Goal: Task Accomplishment & Management: Complete application form

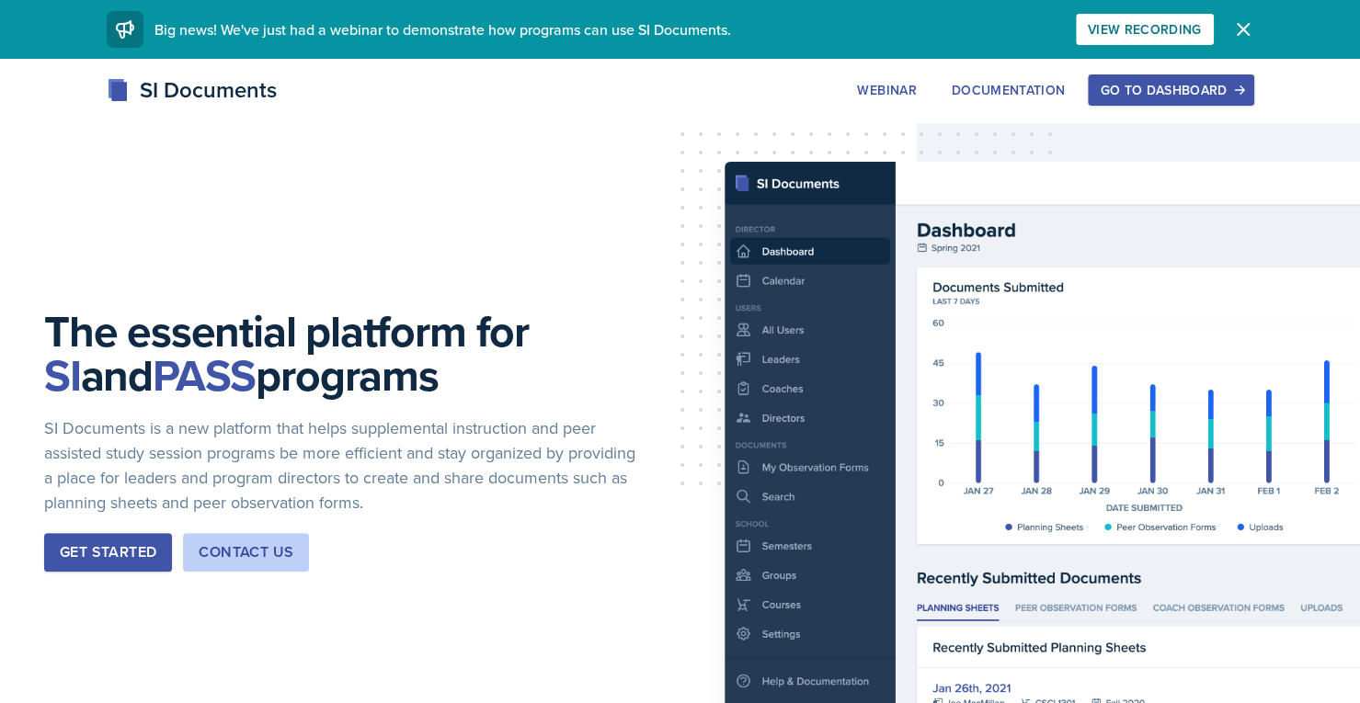
click at [1203, 74] on button "Go to Dashboard" at bounding box center [1171, 89] width 166 height 31
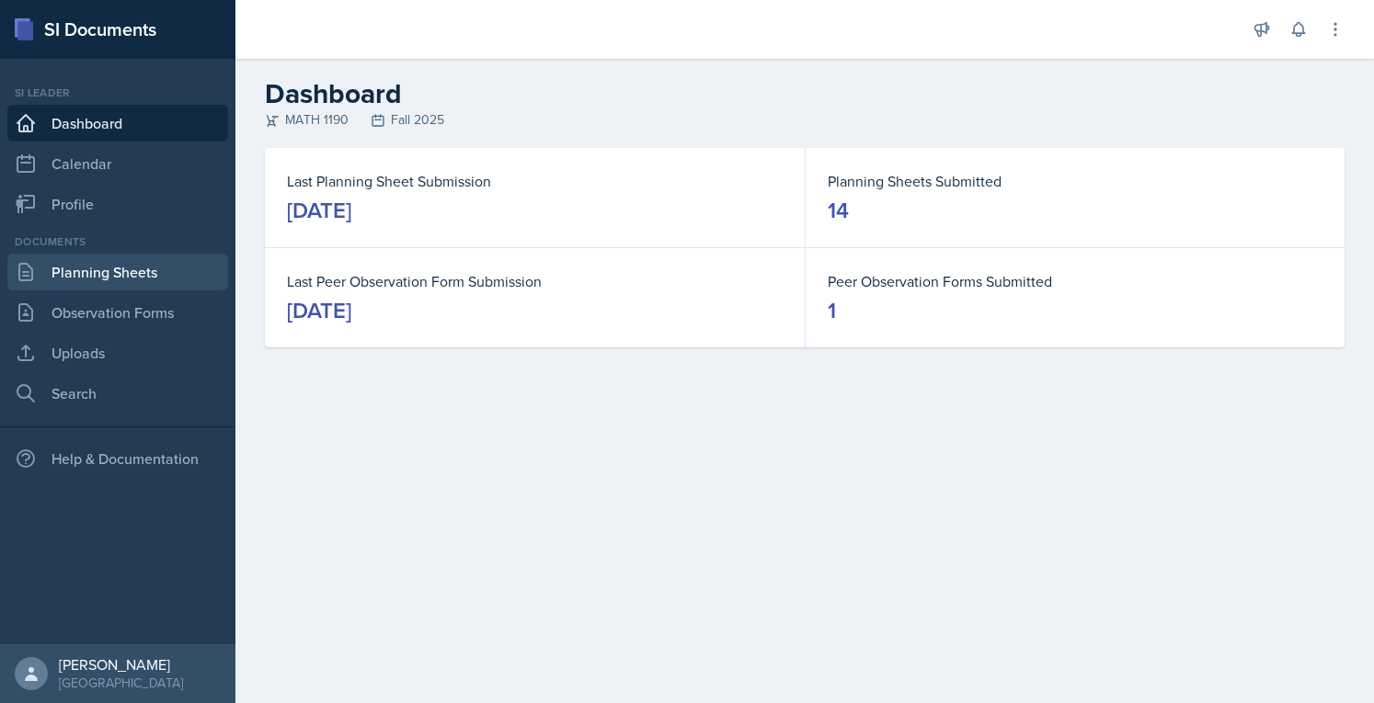
click at [120, 270] on link "Planning Sheets" at bounding box center [117, 272] width 221 height 37
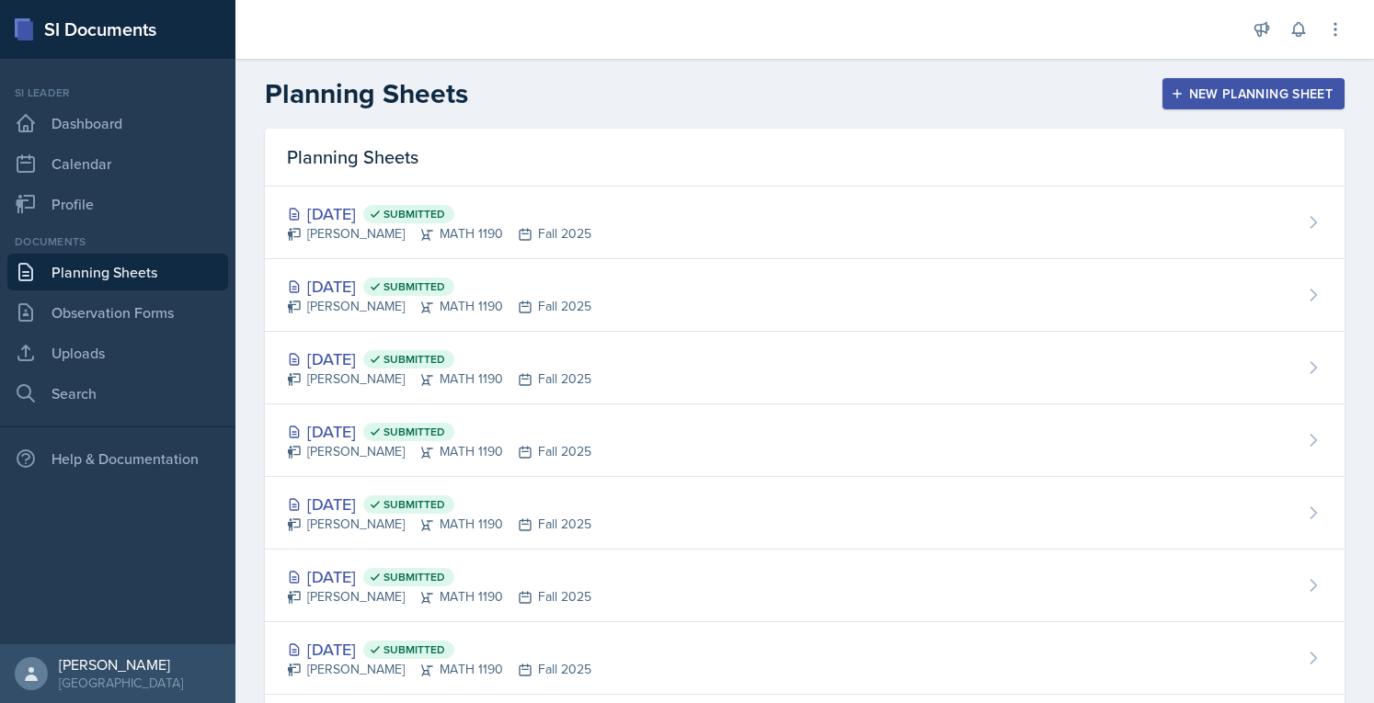
click at [1193, 82] on button "New Planning Sheet" at bounding box center [1253, 93] width 182 height 31
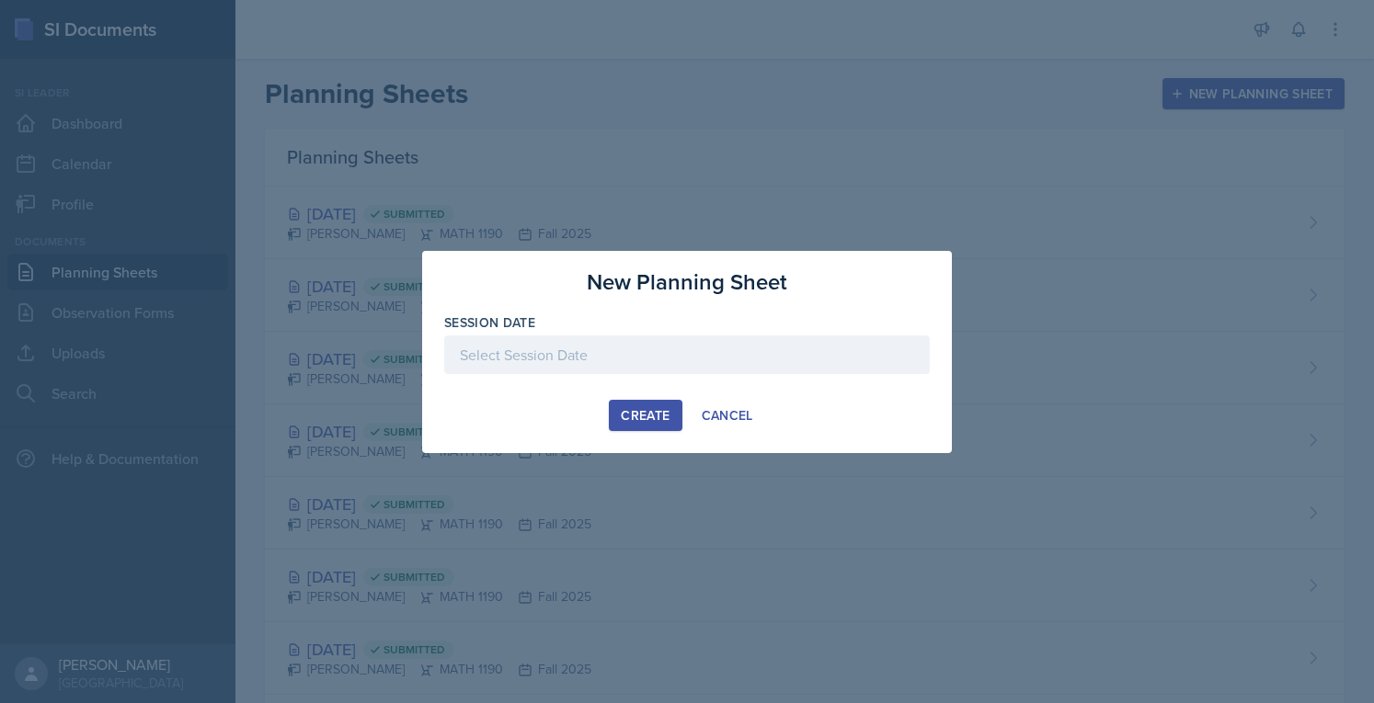
click at [638, 368] on div at bounding box center [686, 355] width 485 height 39
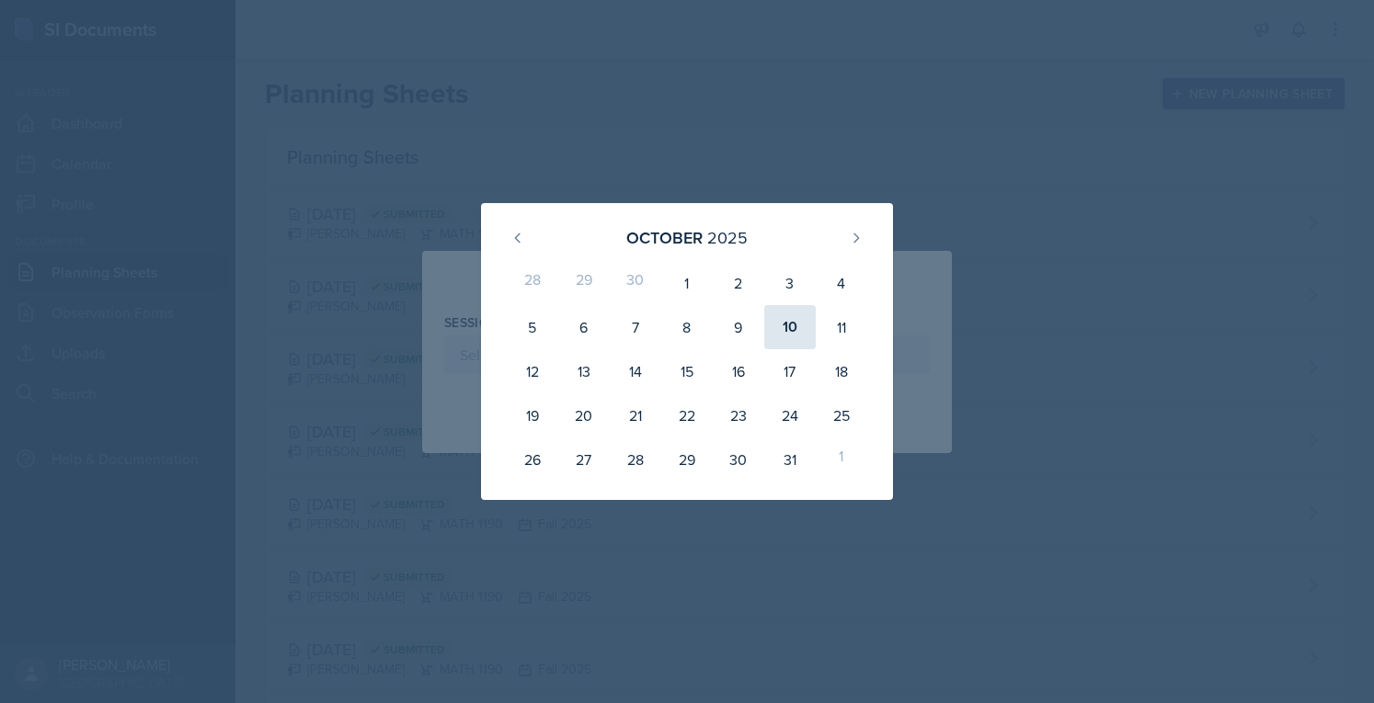
click at [794, 327] on div "10" at bounding box center [789, 327] width 51 height 44
type input "[DATE]"
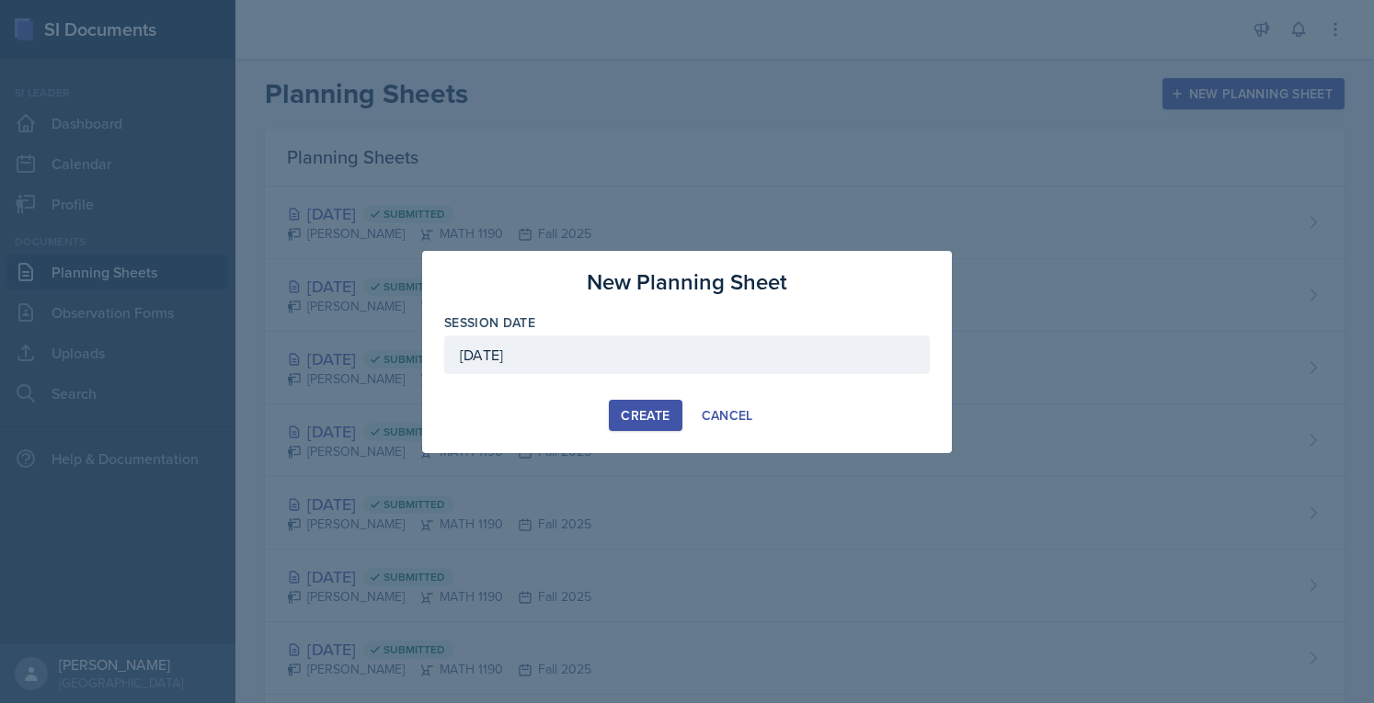
click at [644, 408] on div "Create" at bounding box center [645, 415] width 49 height 15
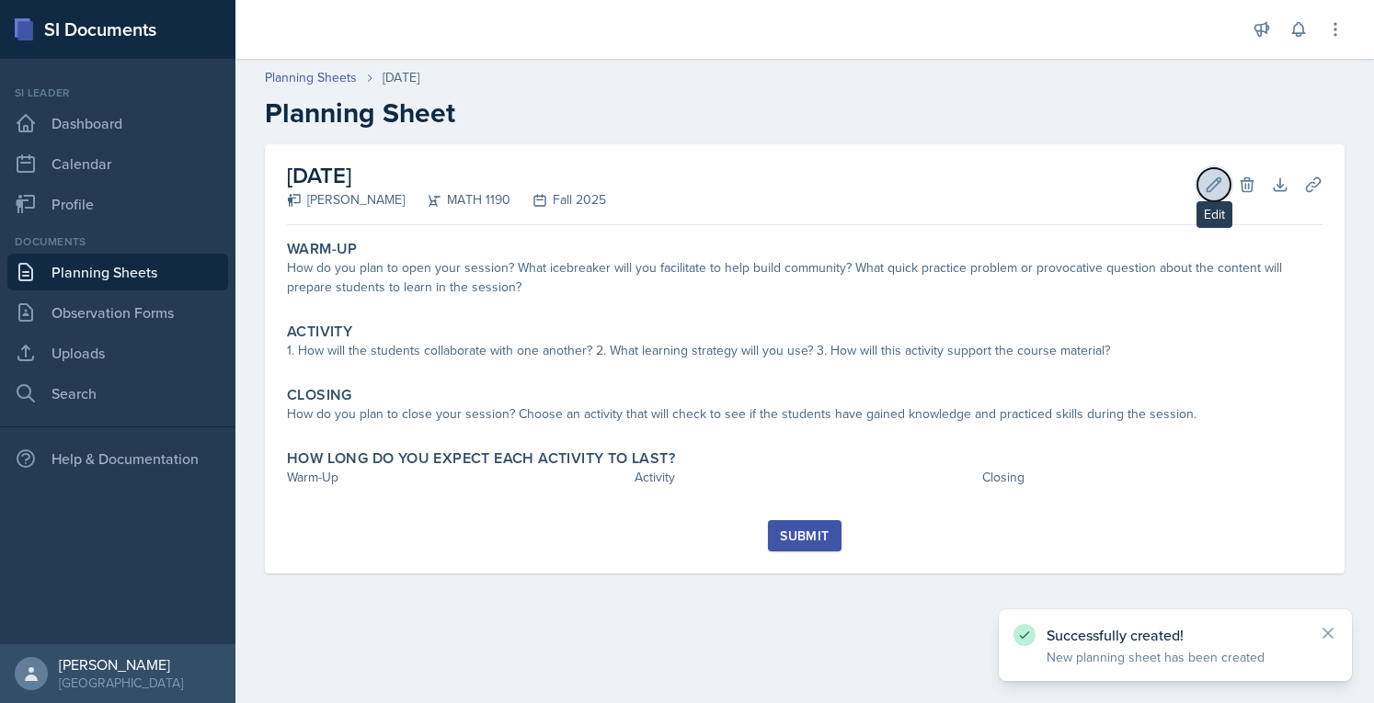
click at [1219, 178] on icon at bounding box center [1214, 185] width 18 height 18
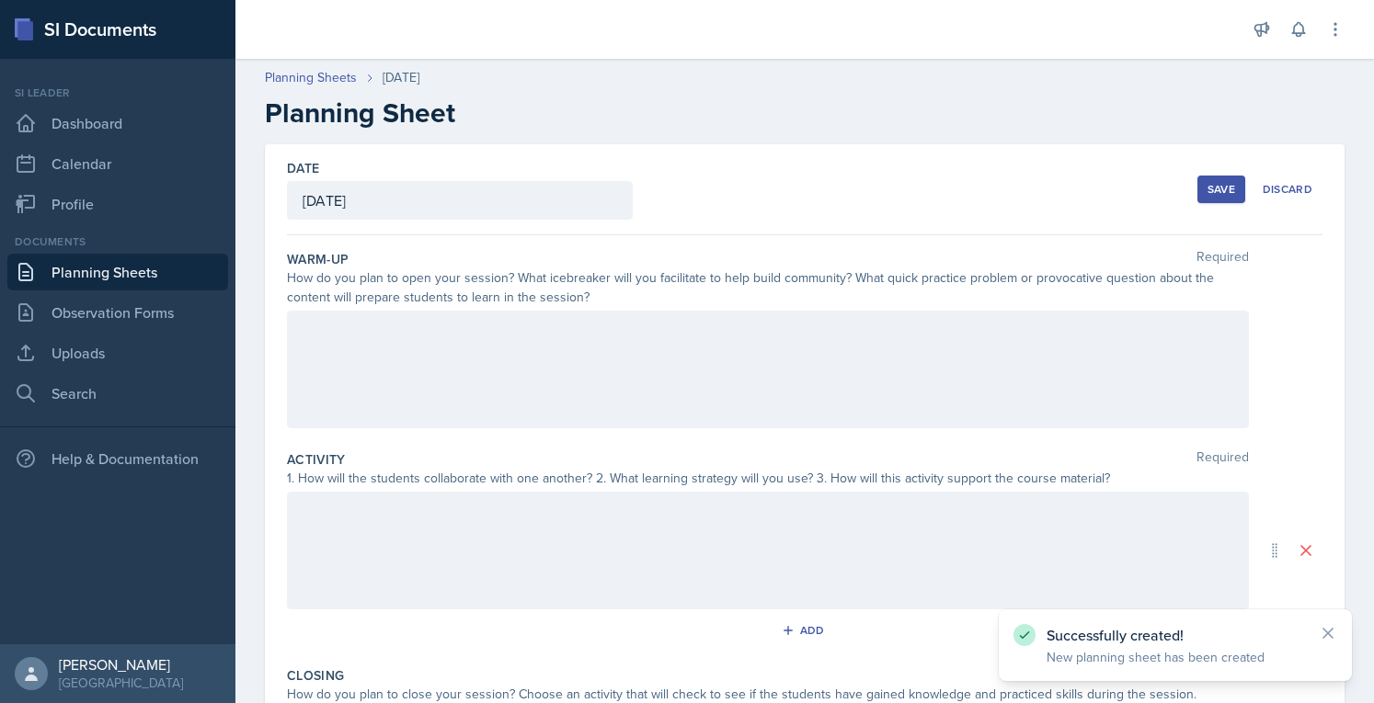
click at [662, 348] on div at bounding box center [768, 370] width 962 height 118
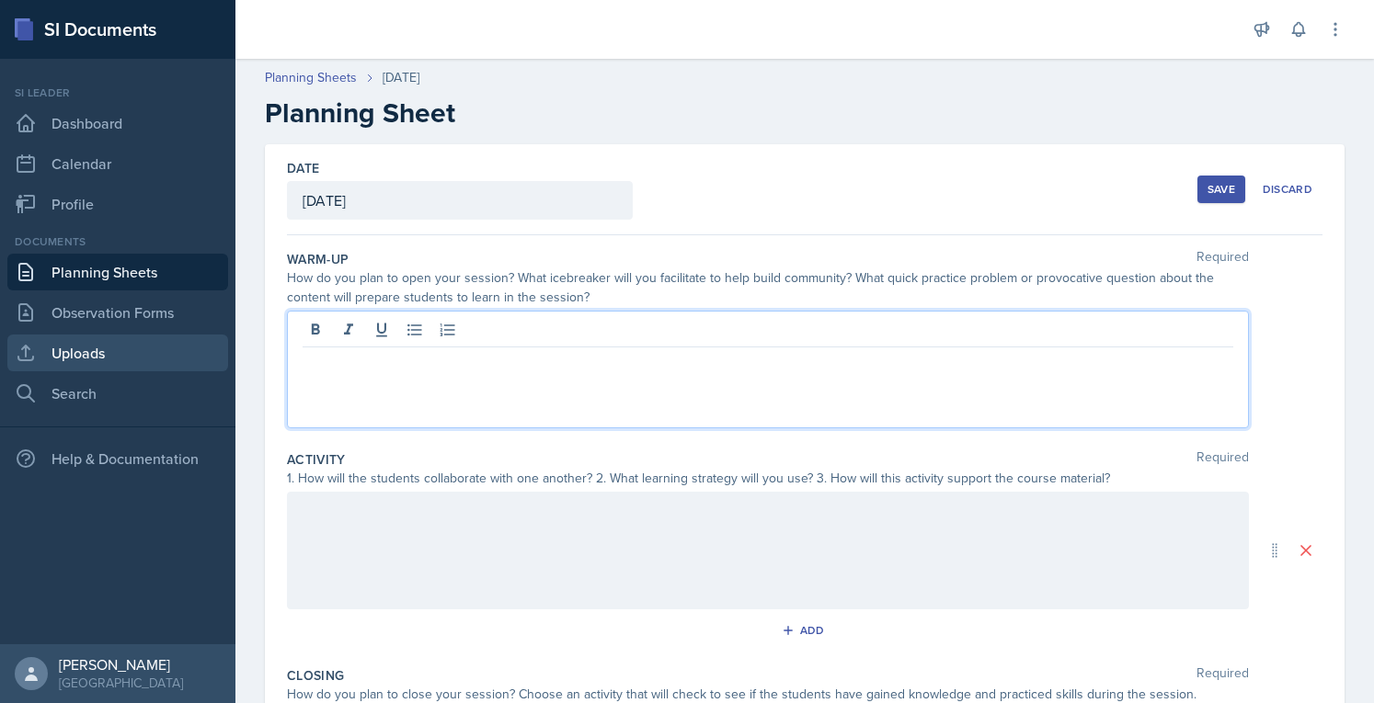
click at [120, 345] on link "Uploads" at bounding box center [117, 353] width 221 height 37
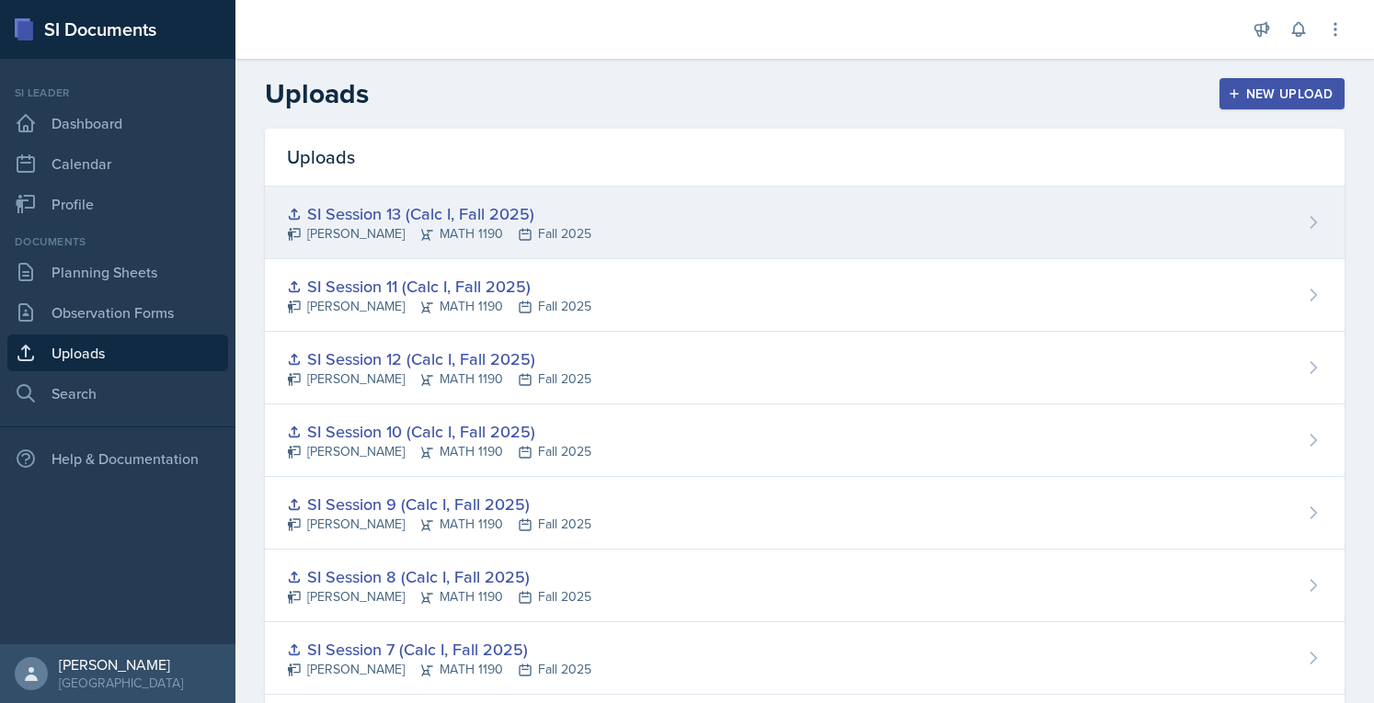
click at [794, 215] on div "SI Session 13 (Calc I, Fall 2025) [PERSON_NAME] MATH 1190 Fall 2025" at bounding box center [804, 223] width 1079 height 73
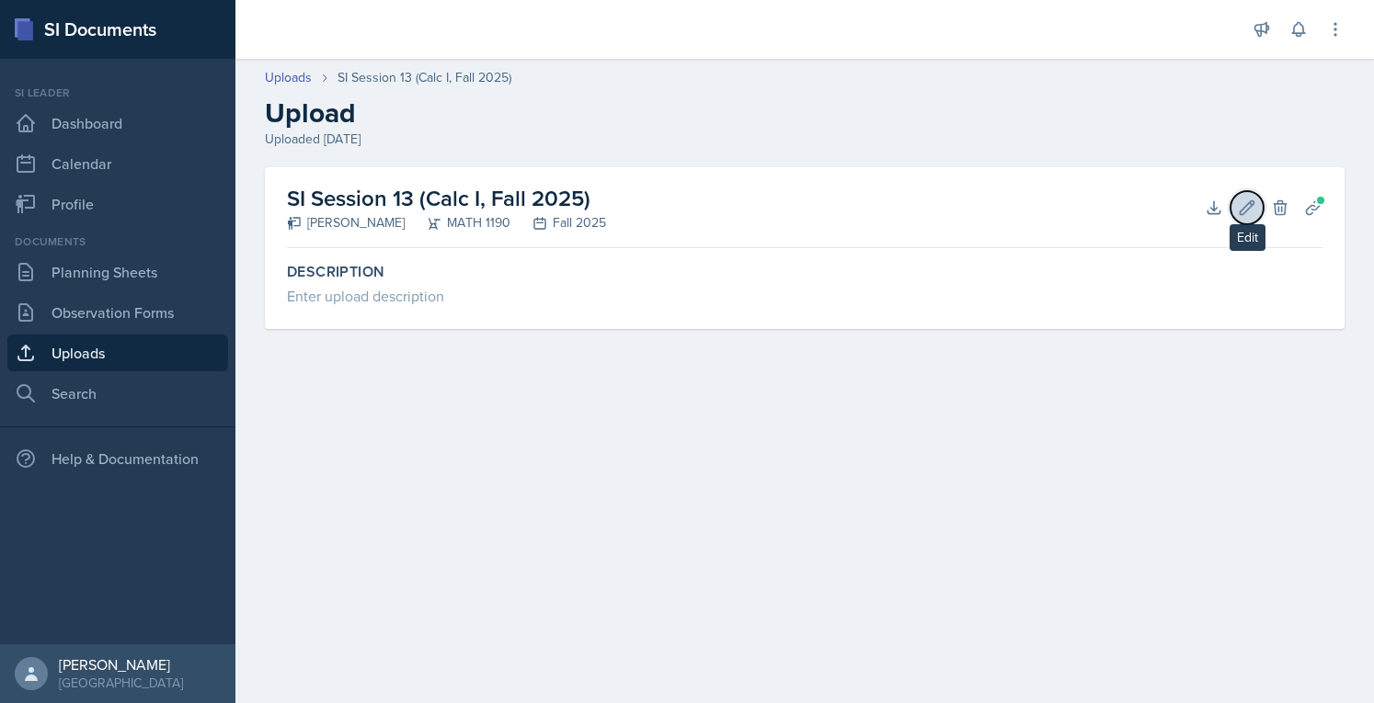
click at [1252, 200] on icon at bounding box center [1247, 207] width 14 height 14
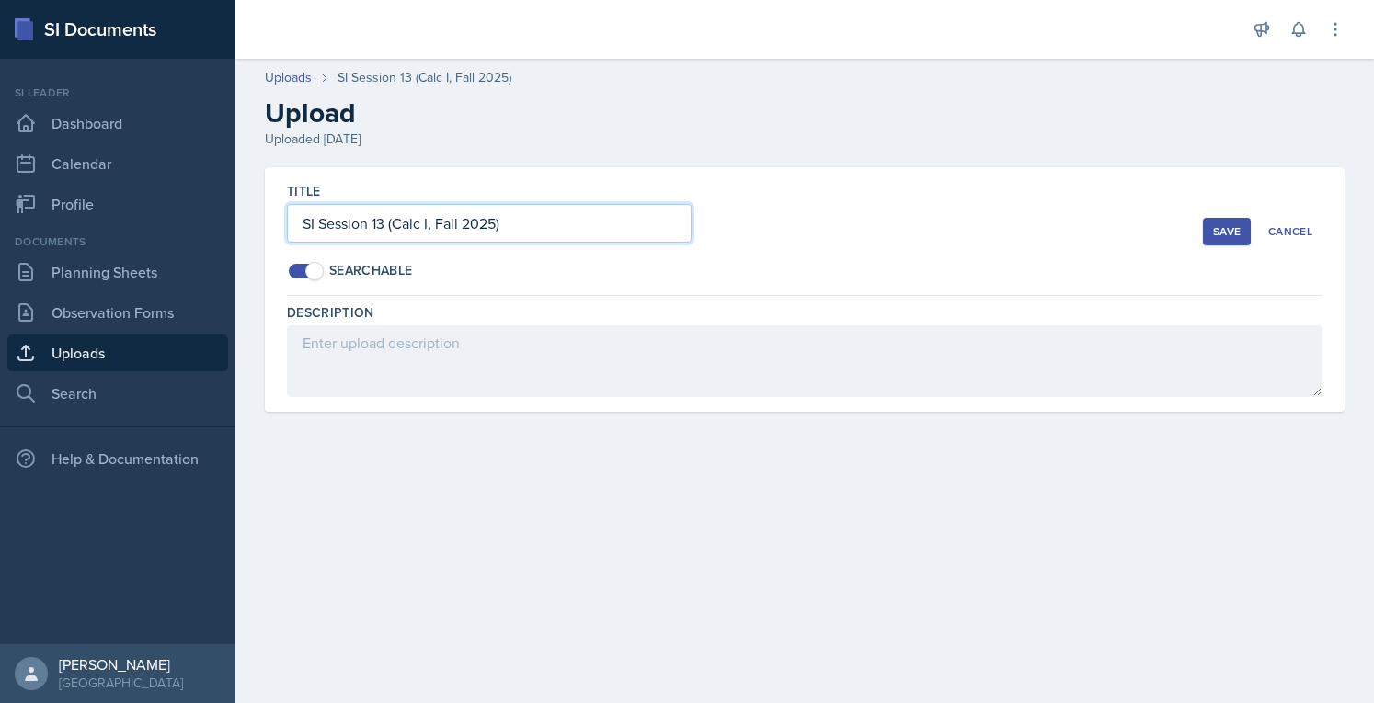
click at [491, 225] on input "SI Session 13 (Calc I, Fall 2025)" at bounding box center [489, 223] width 405 height 39
click at [1284, 216] on div "Title SI Session 13 (Calc I, Fall 2025) Searchable Save Cancel" at bounding box center [804, 231] width 1035 height 129
click at [1287, 239] on button "Cancel" at bounding box center [1290, 232] width 64 height 28
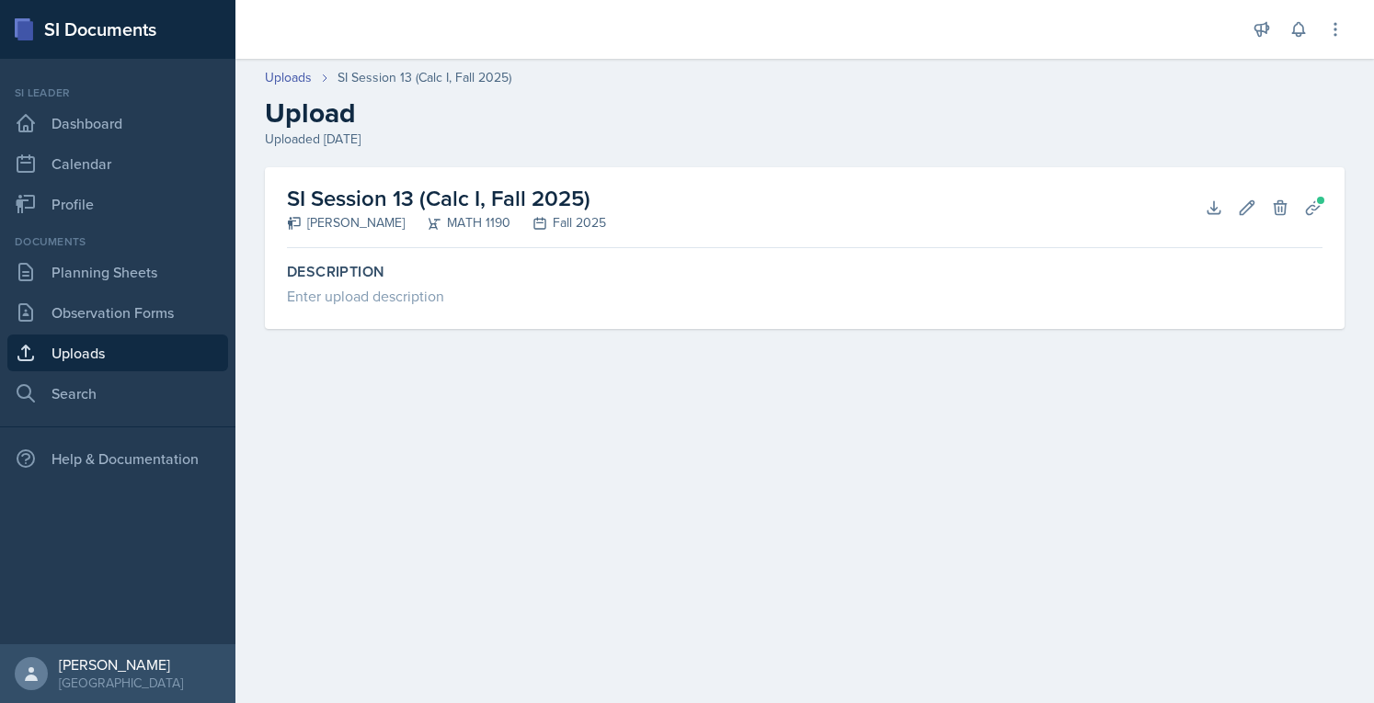
click at [76, 360] on link "Uploads" at bounding box center [117, 353] width 221 height 37
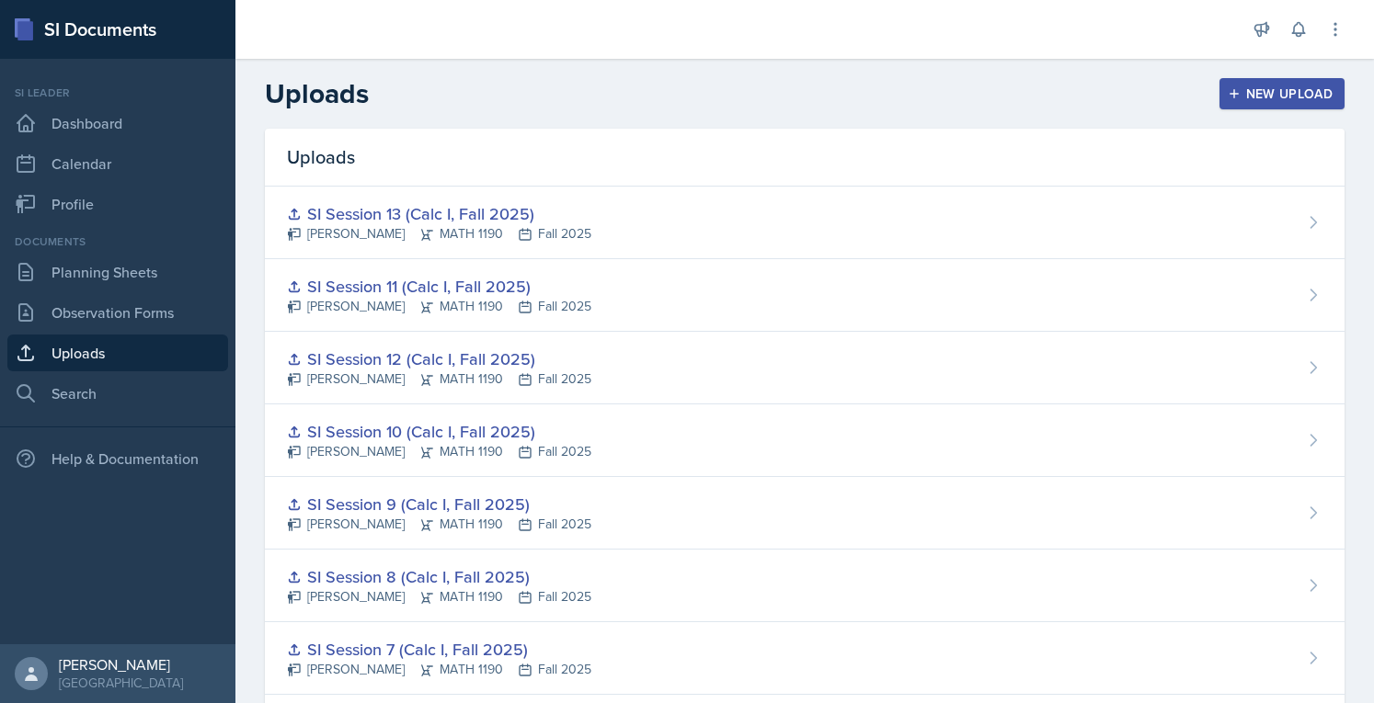
click at [1282, 100] on div "New Upload" at bounding box center [1282, 93] width 102 height 15
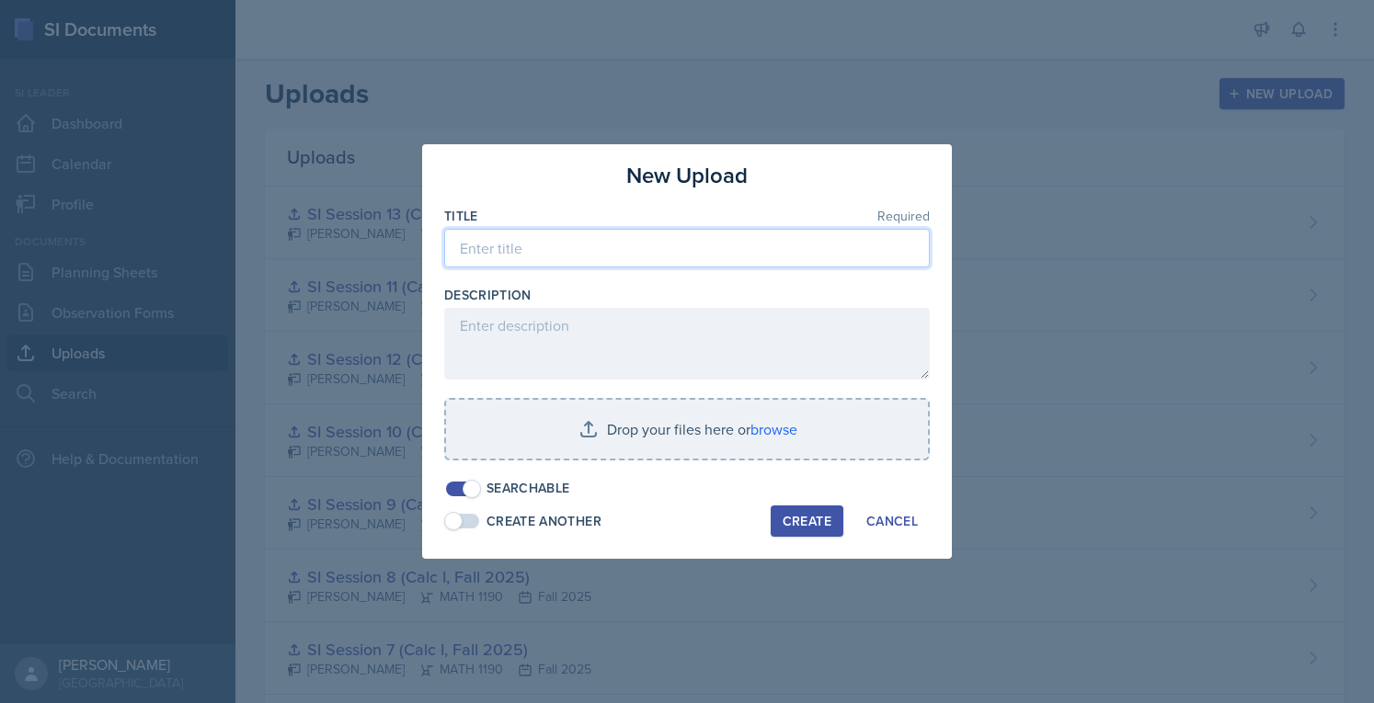
click at [565, 245] on input at bounding box center [686, 248] width 485 height 39
paste input "SI Session 13 (Calc I, Fall 2025)"
click at [543, 255] on input "SI Session 13 (Calc I, Fall 2025)" at bounding box center [686, 248] width 485 height 39
type input "SI Session 14 (Calc I, Fall 2025)"
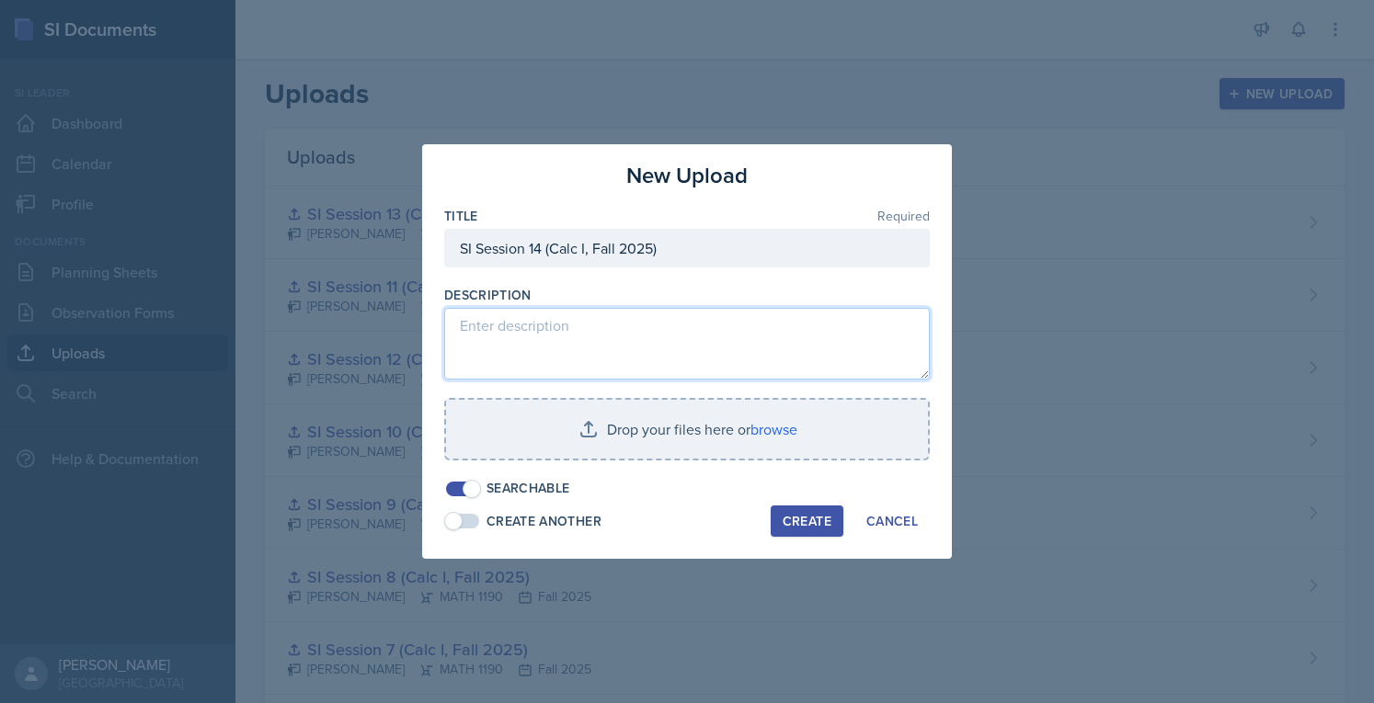
click at [552, 331] on textarea at bounding box center [686, 344] width 485 height 72
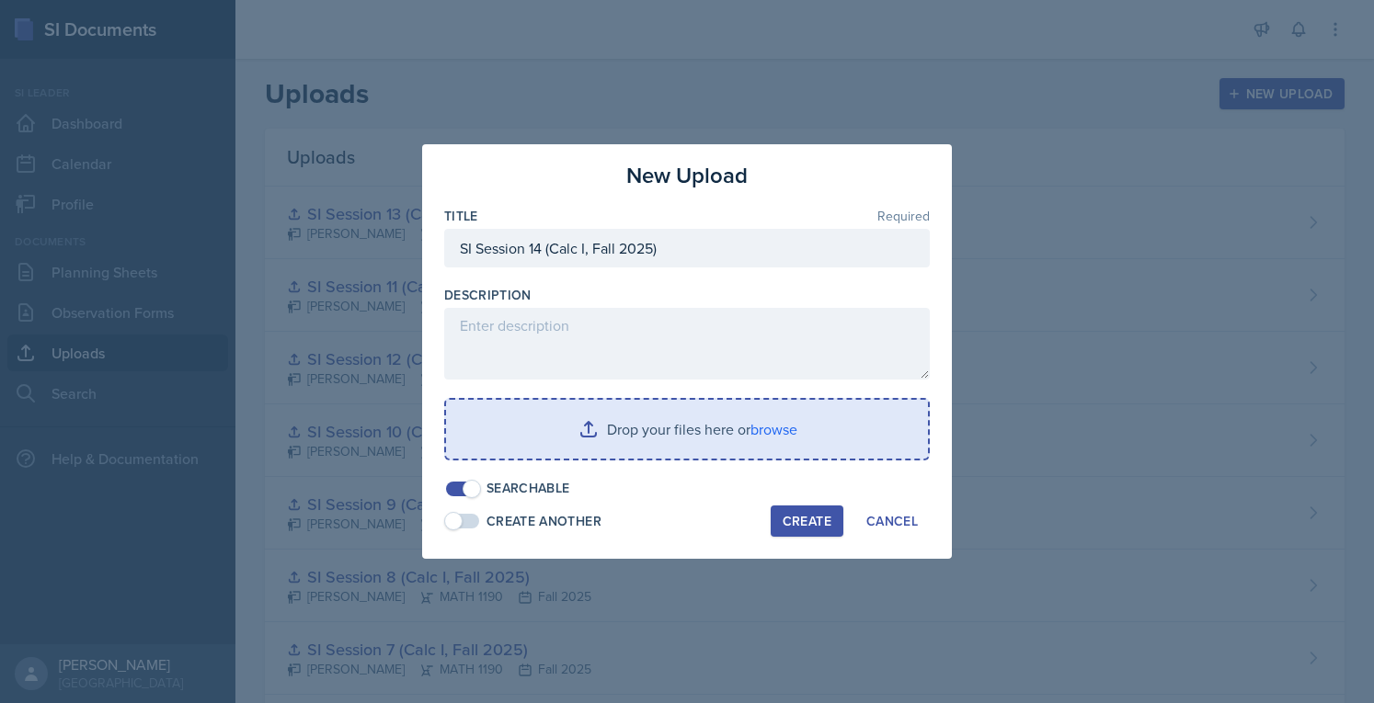
click at [660, 424] on input "file" at bounding box center [687, 429] width 482 height 59
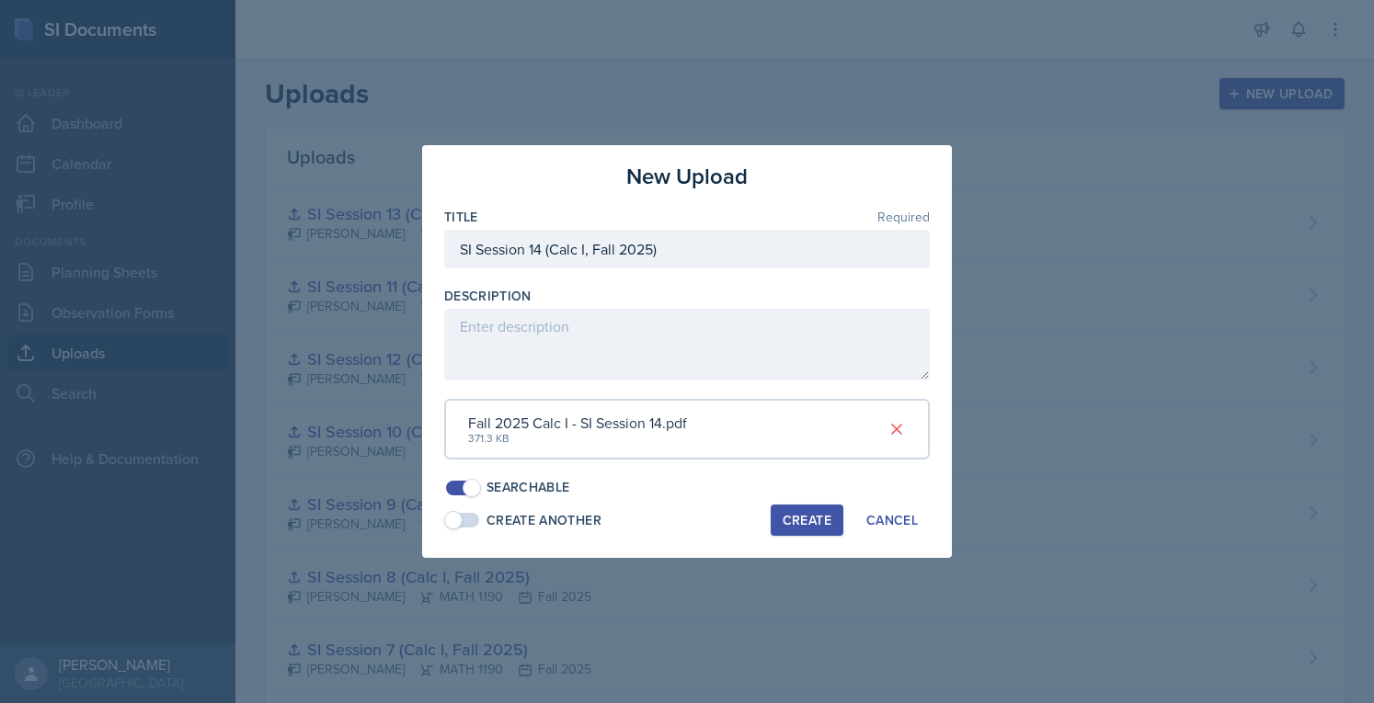
click at [798, 520] on div "Create" at bounding box center [806, 520] width 49 height 15
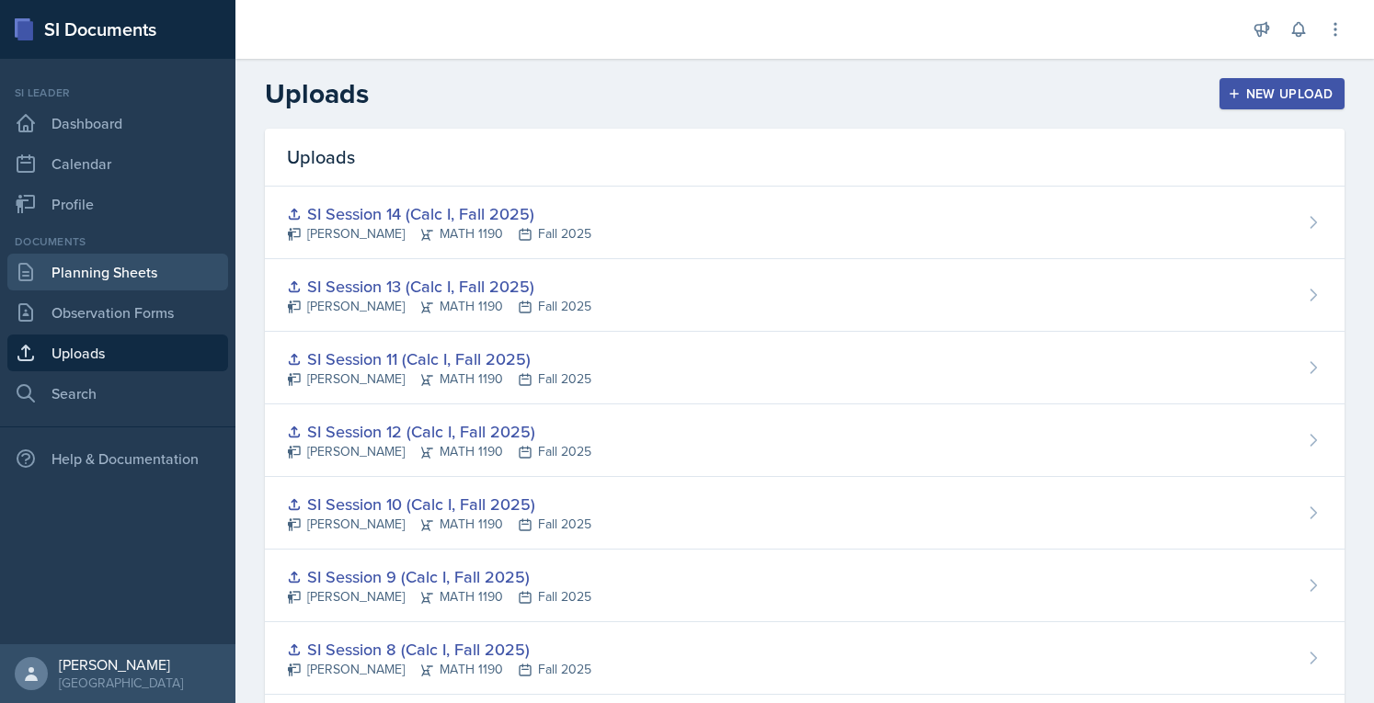
click at [150, 273] on link "Planning Sheets" at bounding box center [117, 272] width 221 height 37
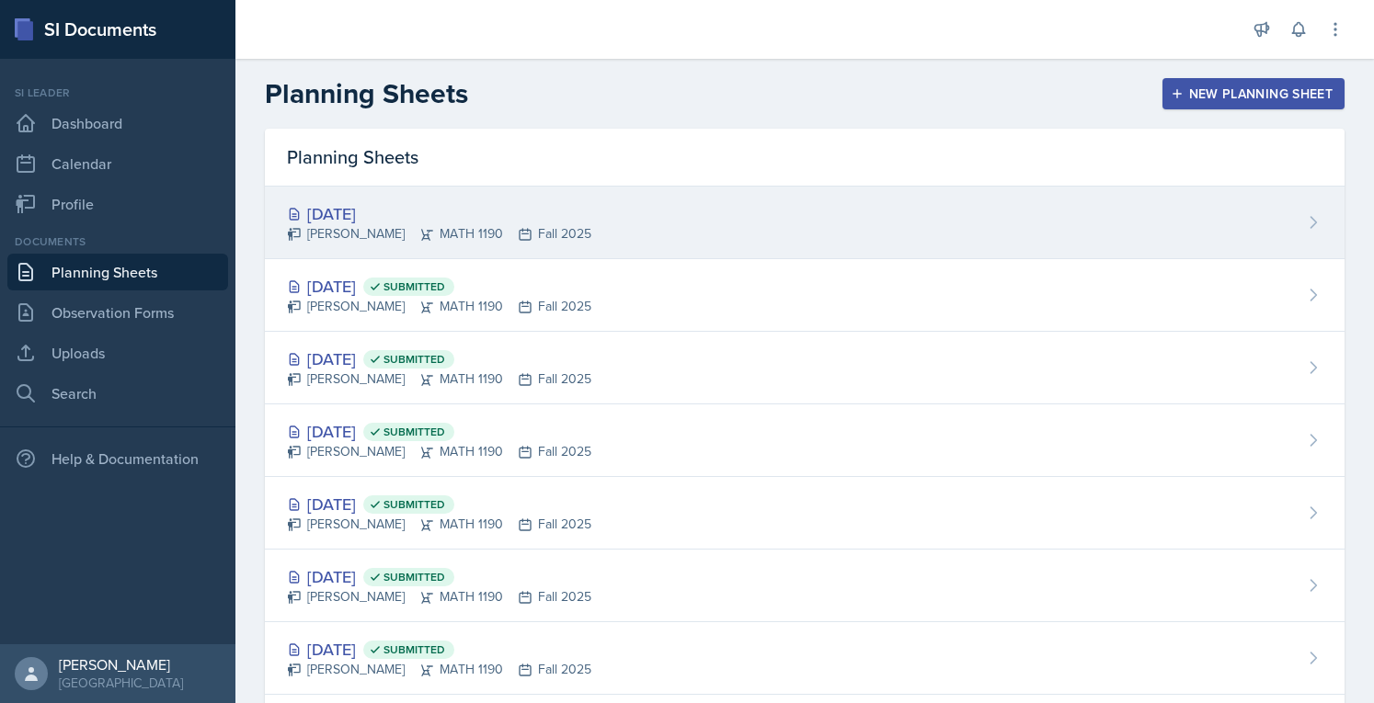
click at [398, 209] on div "[DATE]" at bounding box center [439, 213] width 304 height 25
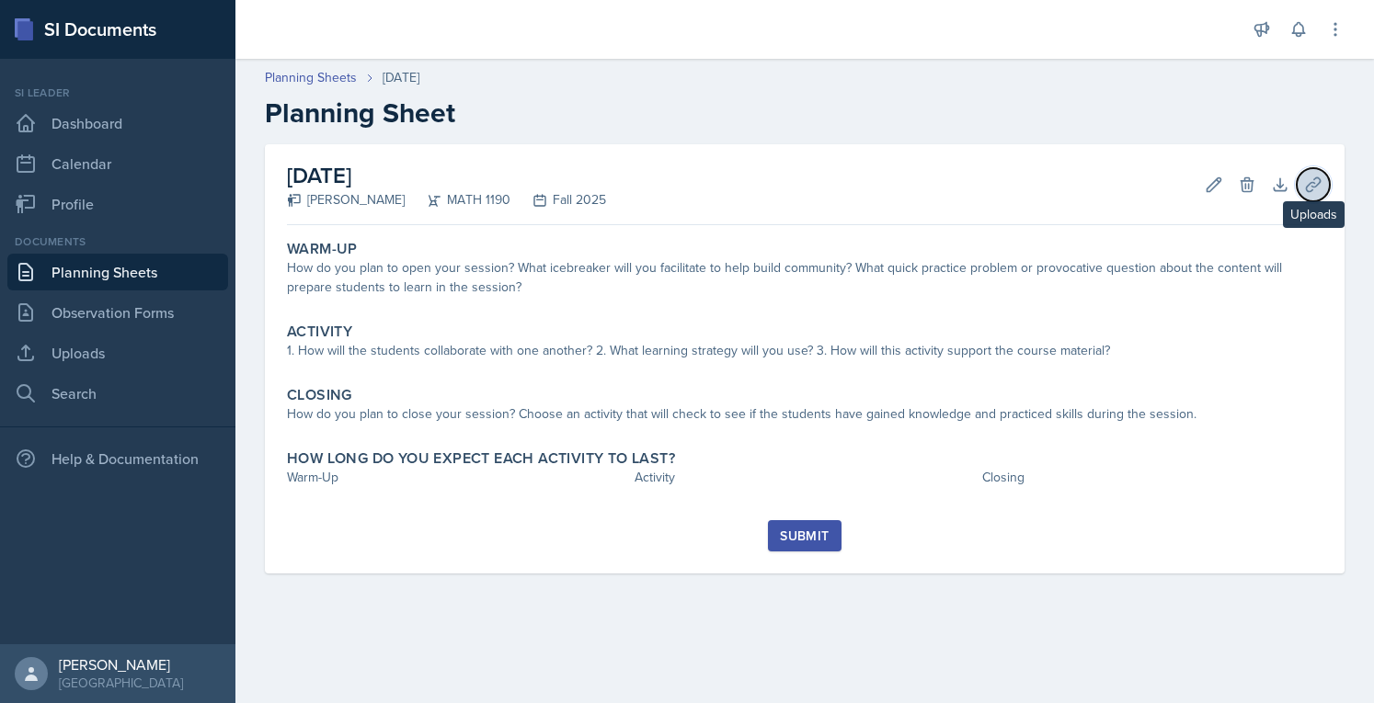
click at [1306, 188] on icon at bounding box center [1313, 184] width 14 height 14
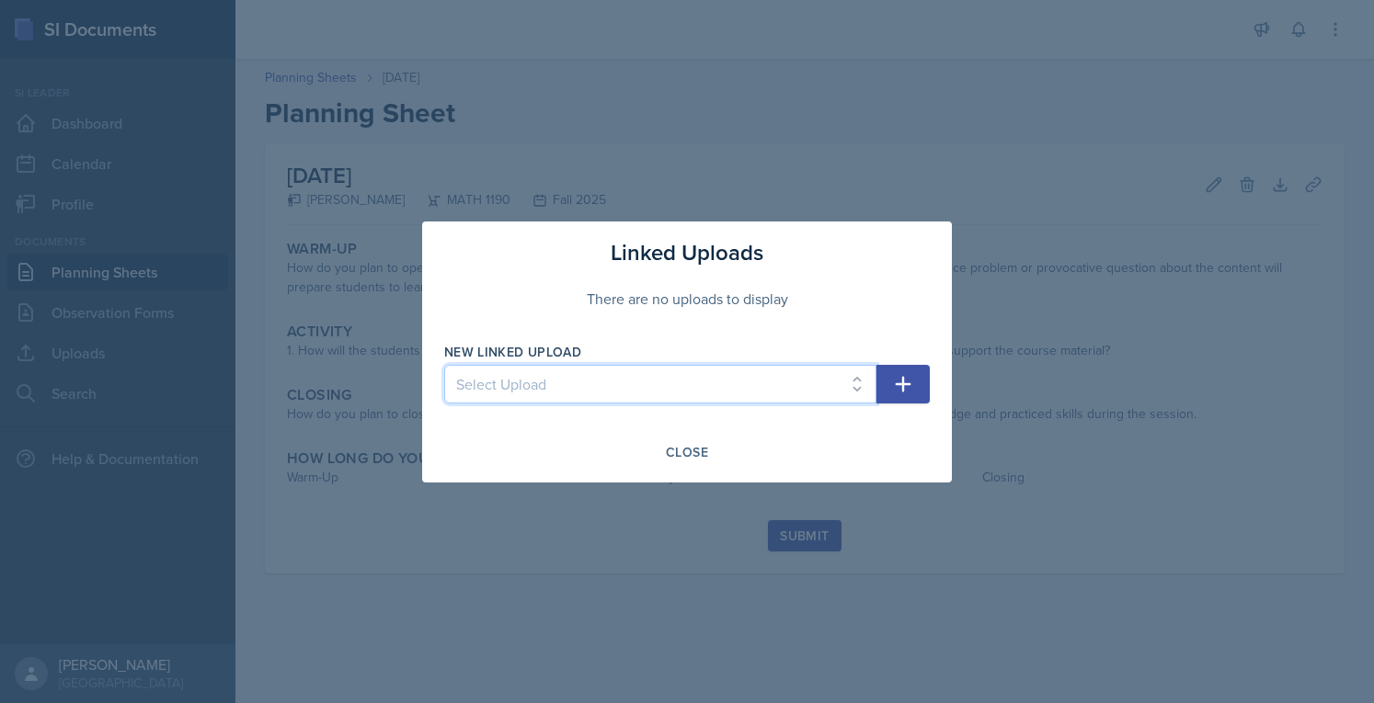
click at [738, 397] on select "Select Upload SI Session 1 (Fall 2025) SI Session 2 (Calc I, Fall 2025) SI Sess…" at bounding box center [660, 384] width 432 height 39
select select "43ded5d4-dc68-4d01-abe5-46d09f3e6055"
click at [444, 365] on select "Select Upload SI Session 1 (Fall 2025) SI Session 2 (Calc I, Fall 2025) SI Sess…" at bounding box center [660, 384] width 432 height 39
click at [912, 386] on icon "button" at bounding box center [903, 384] width 22 height 22
select select
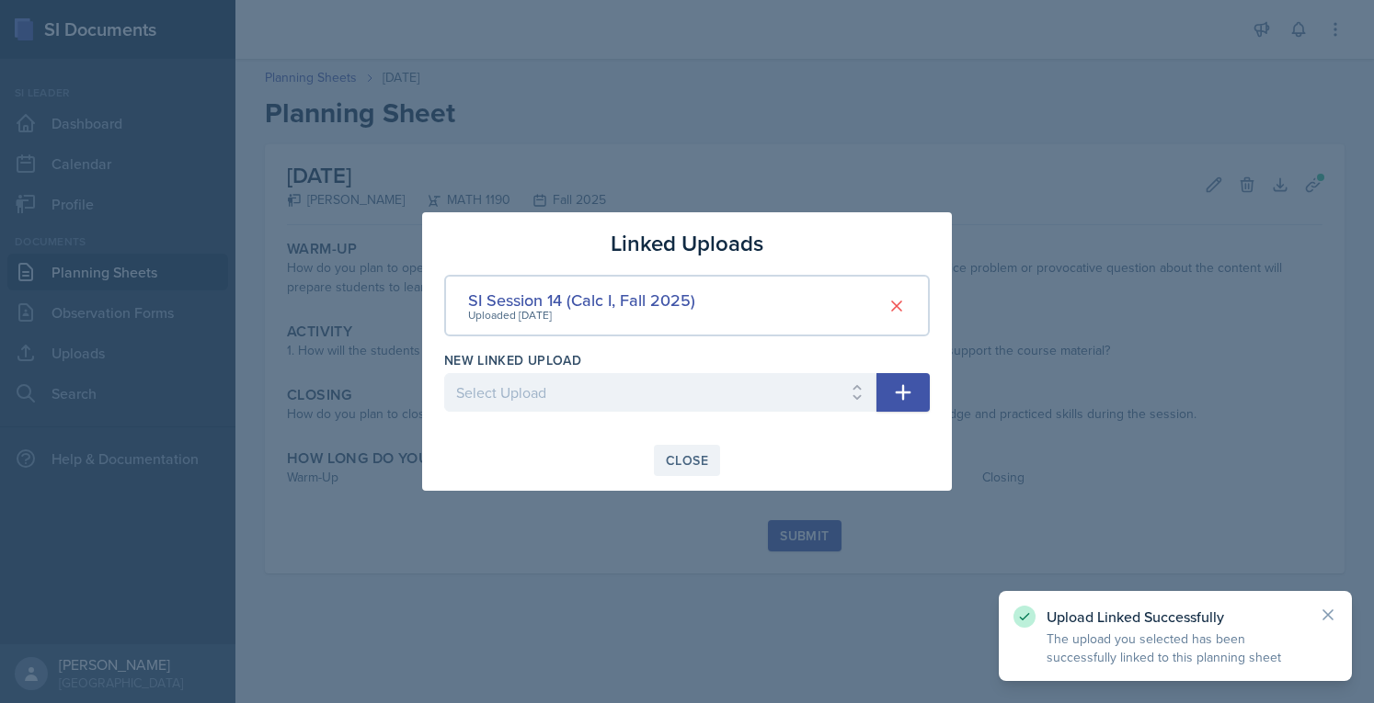
click at [680, 467] on div "Close" at bounding box center [687, 460] width 42 height 15
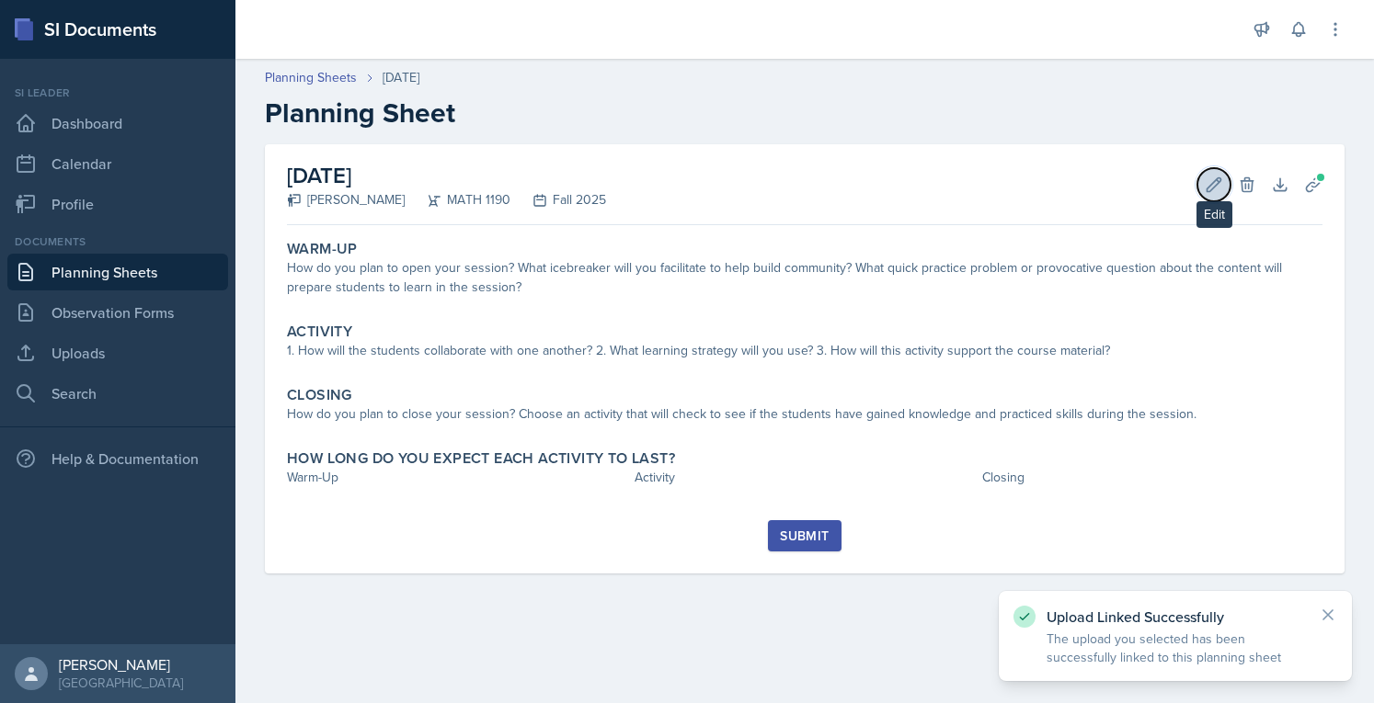
click at [1211, 187] on icon at bounding box center [1214, 185] width 18 height 18
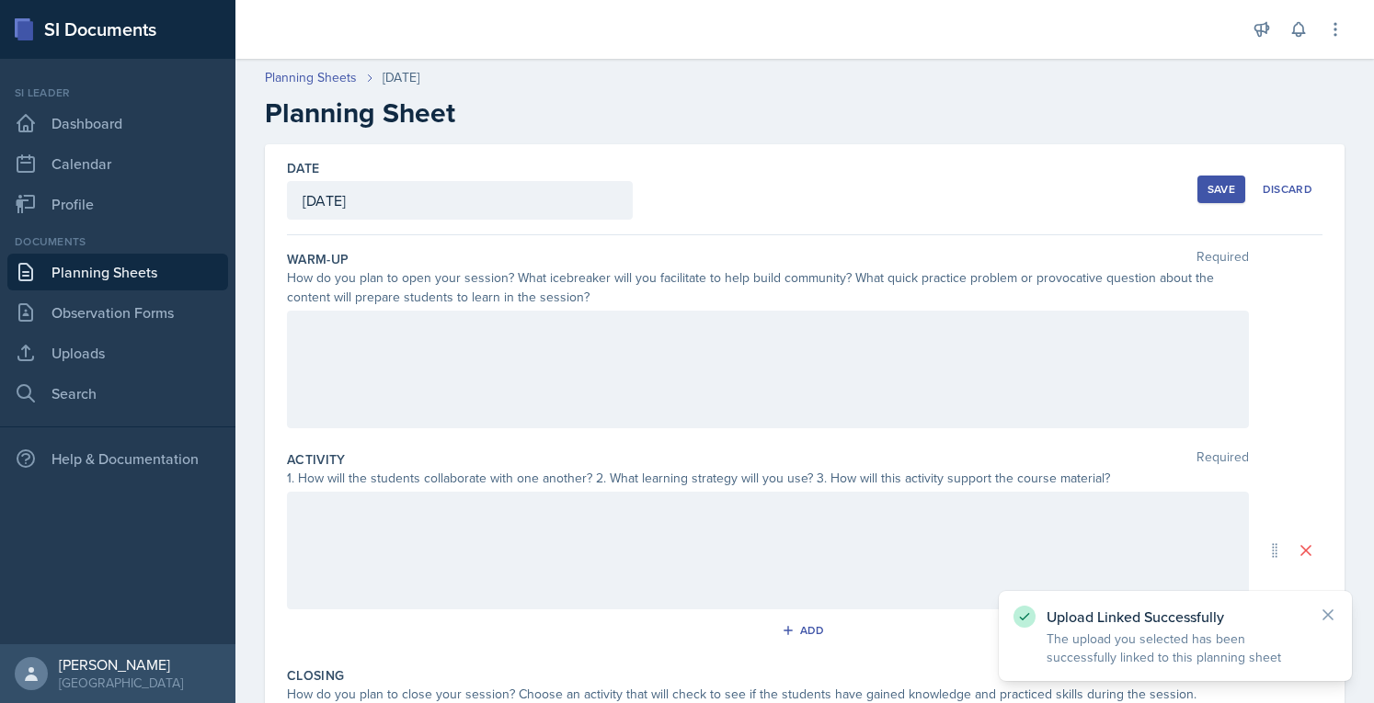
click at [702, 379] on div at bounding box center [768, 370] width 962 height 118
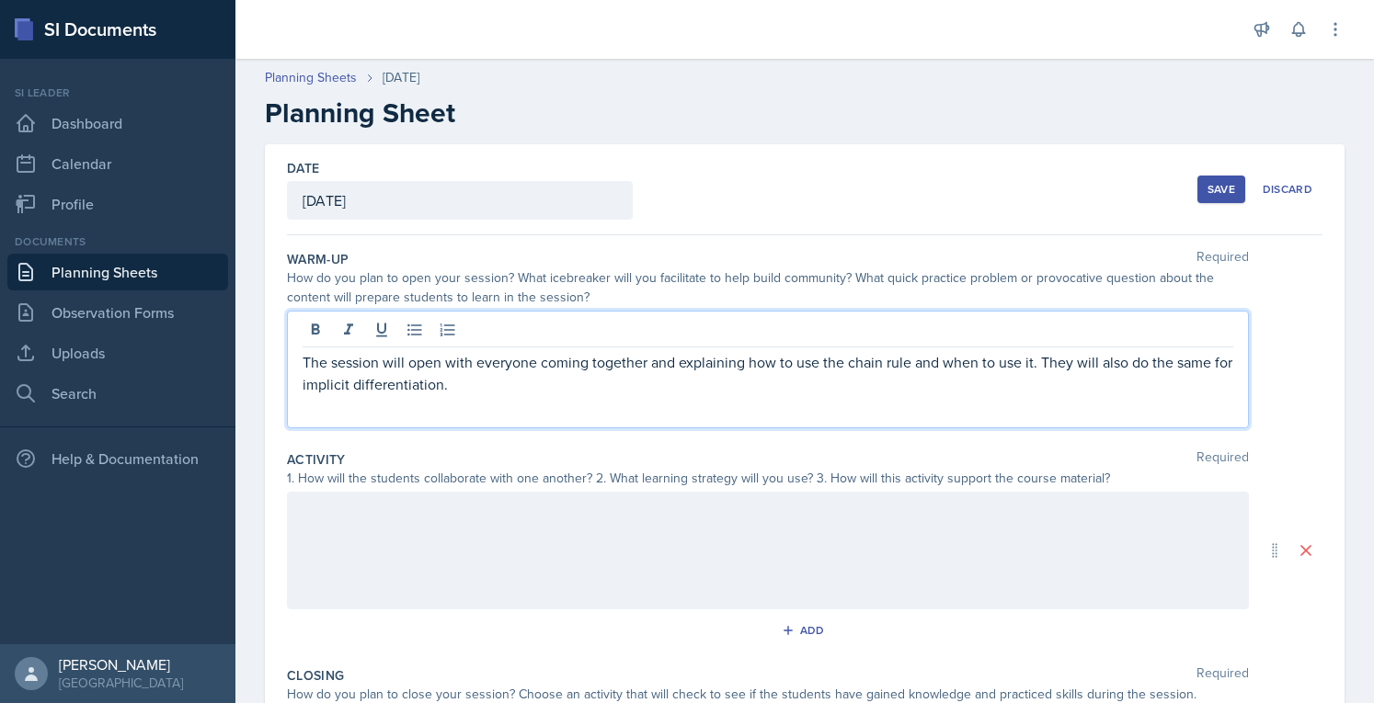
click at [780, 545] on div at bounding box center [768, 551] width 962 height 118
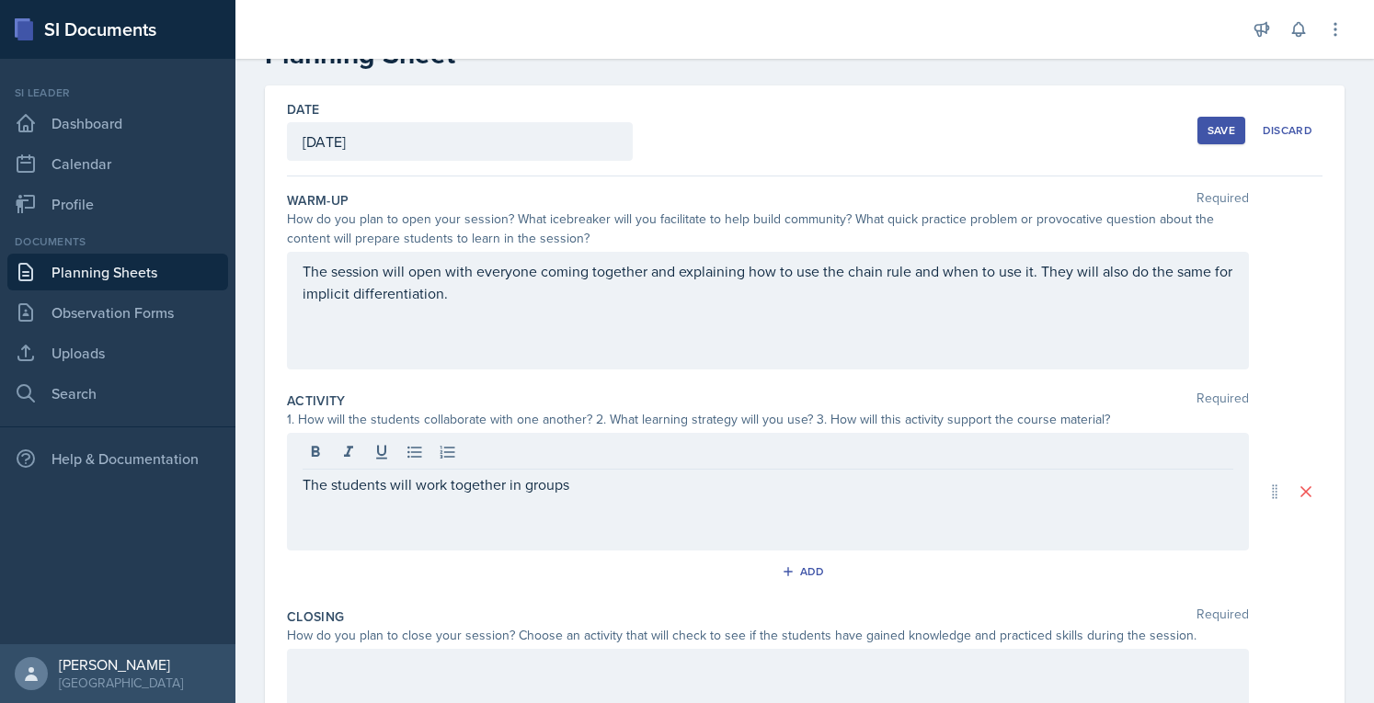
scroll to position [105, 0]
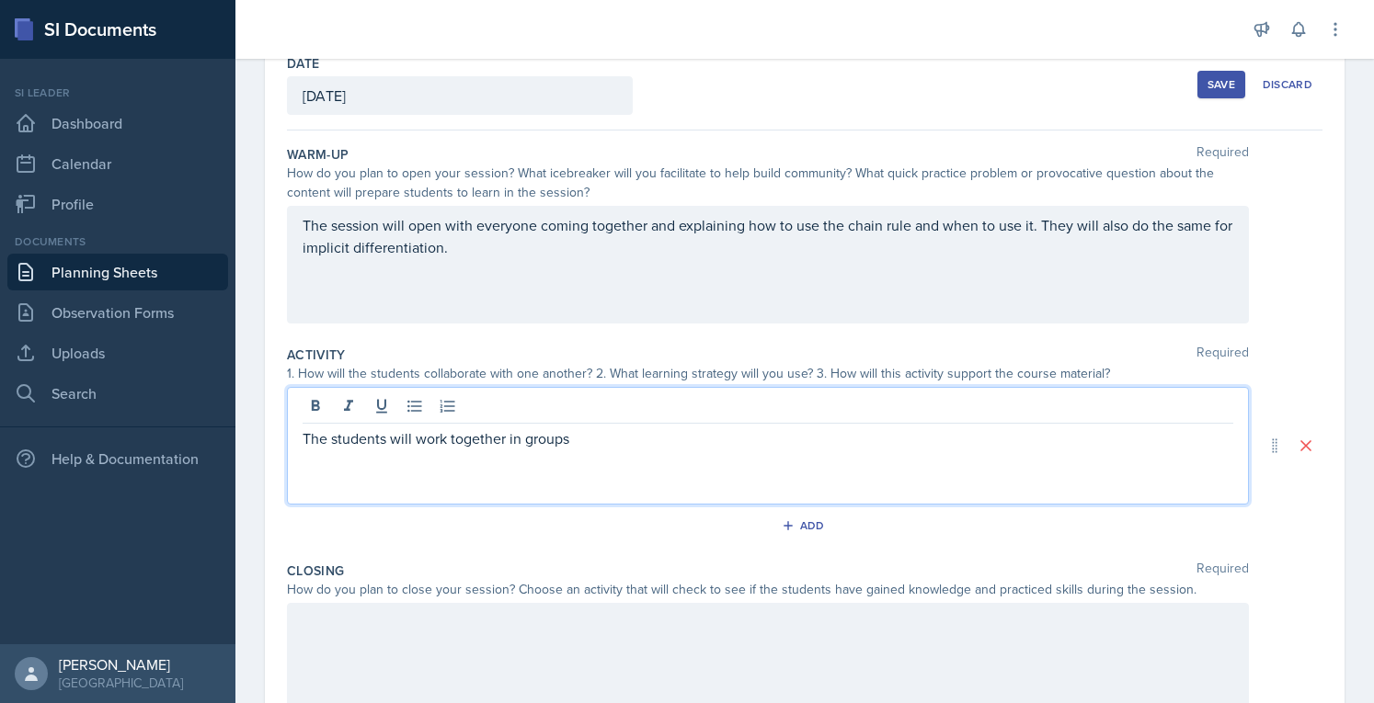
click at [748, 435] on p "The students will work together in groups" at bounding box center [768, 439] width 931 height 22
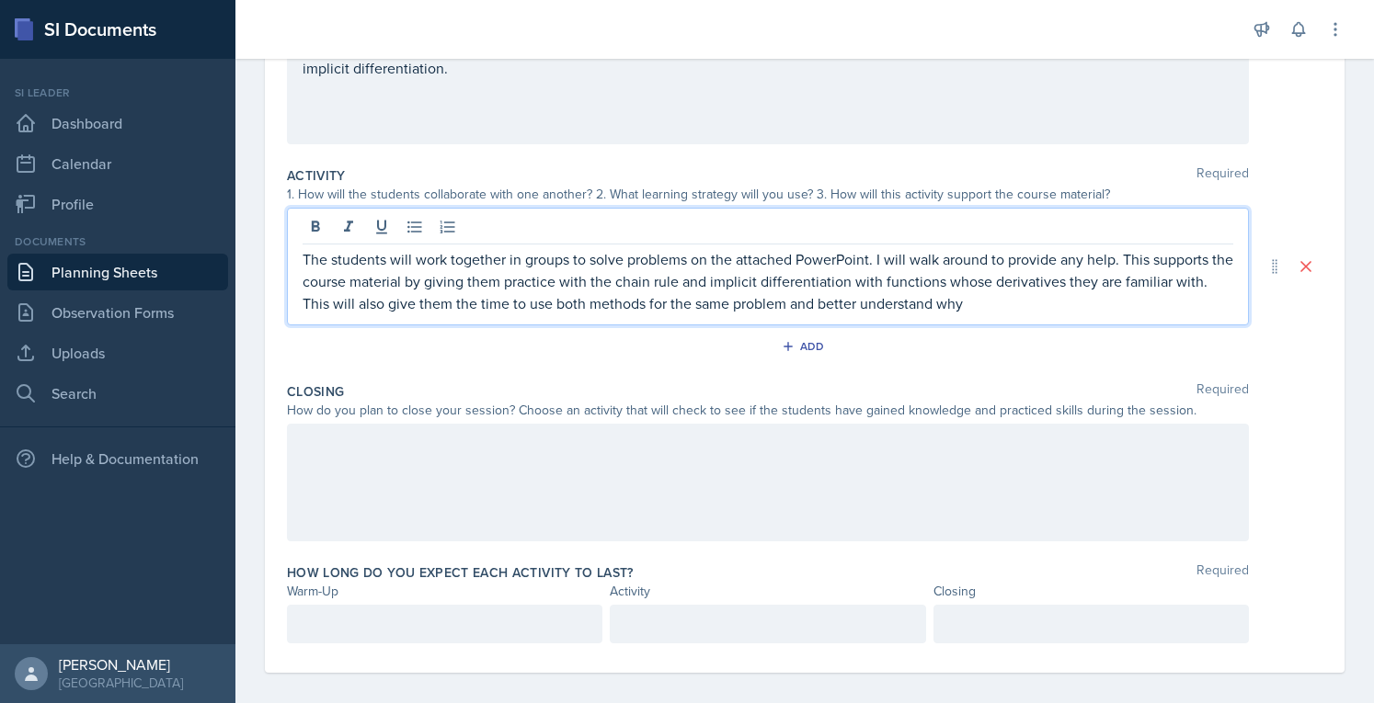
click at [842, 478] on div at bounding box center [768, 483] width 962 height 118
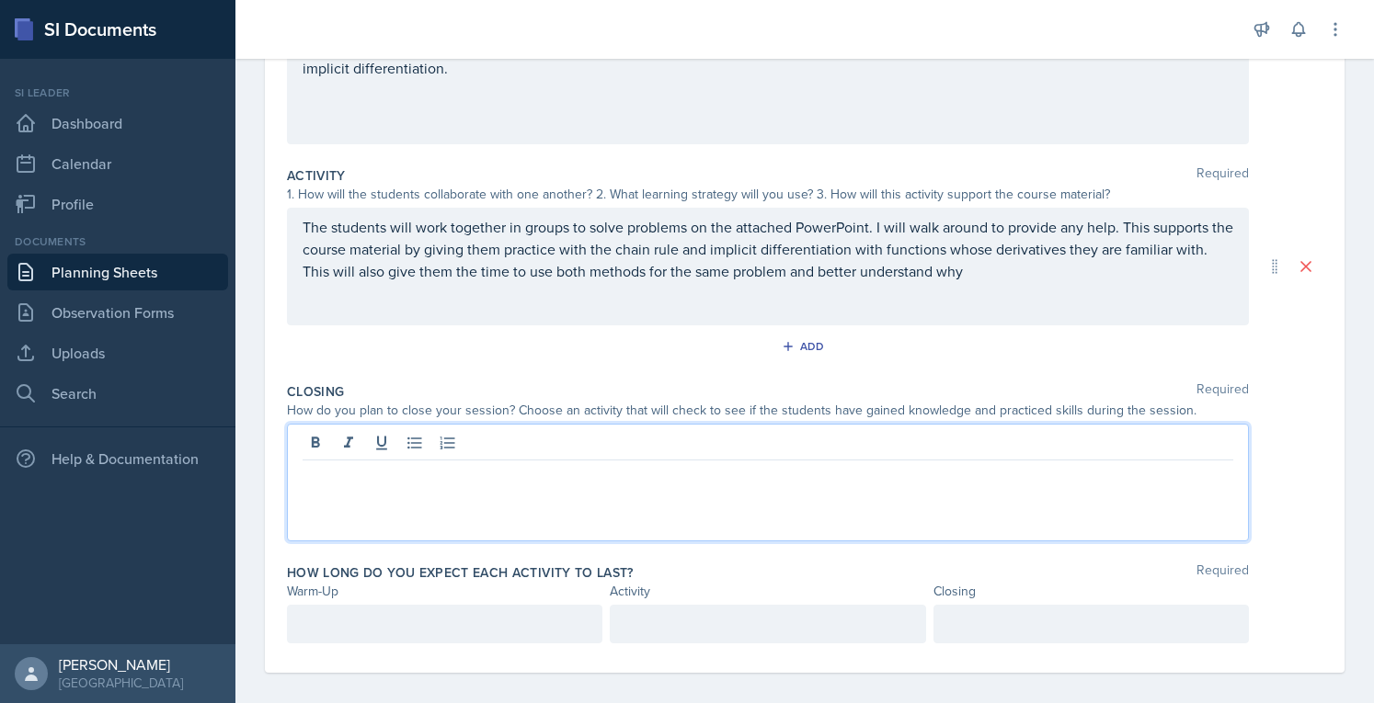
scroll to position [295, 0]
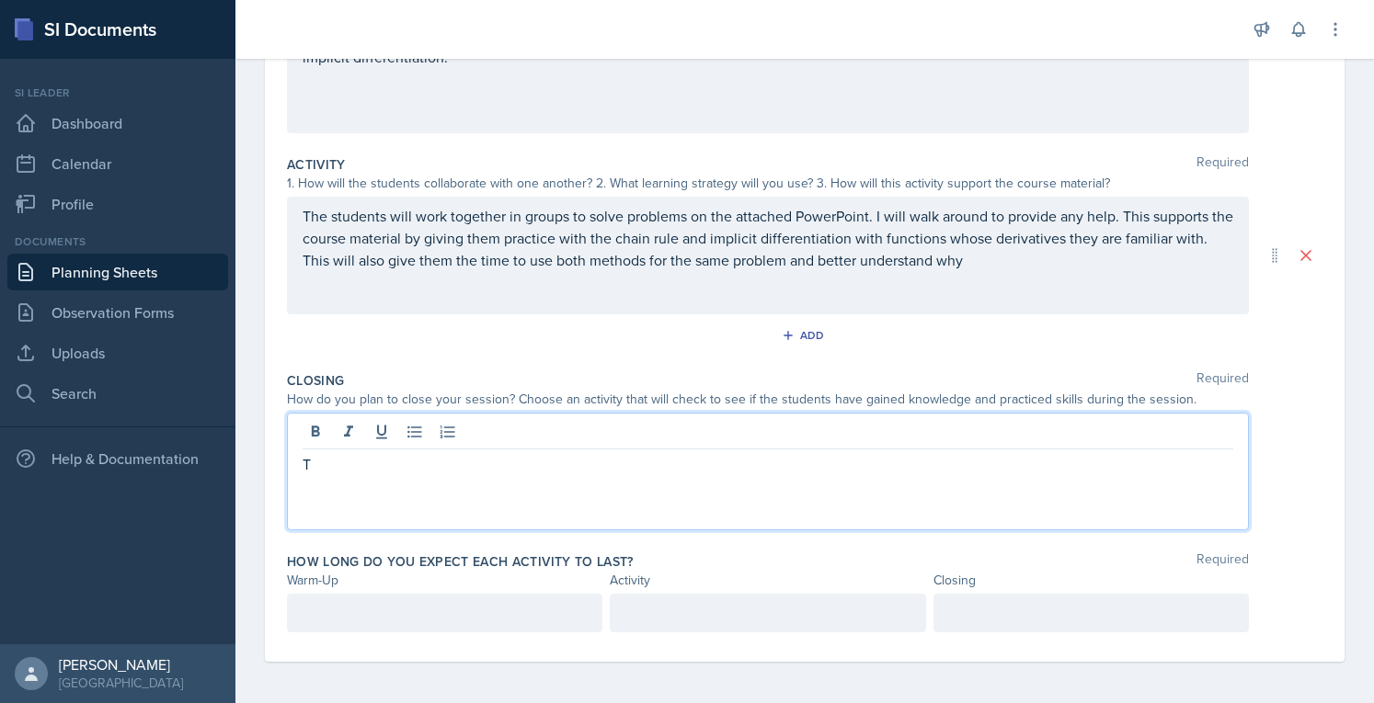
click at [493, 602] on div at bounding box center [444, 613] width 315 height 39
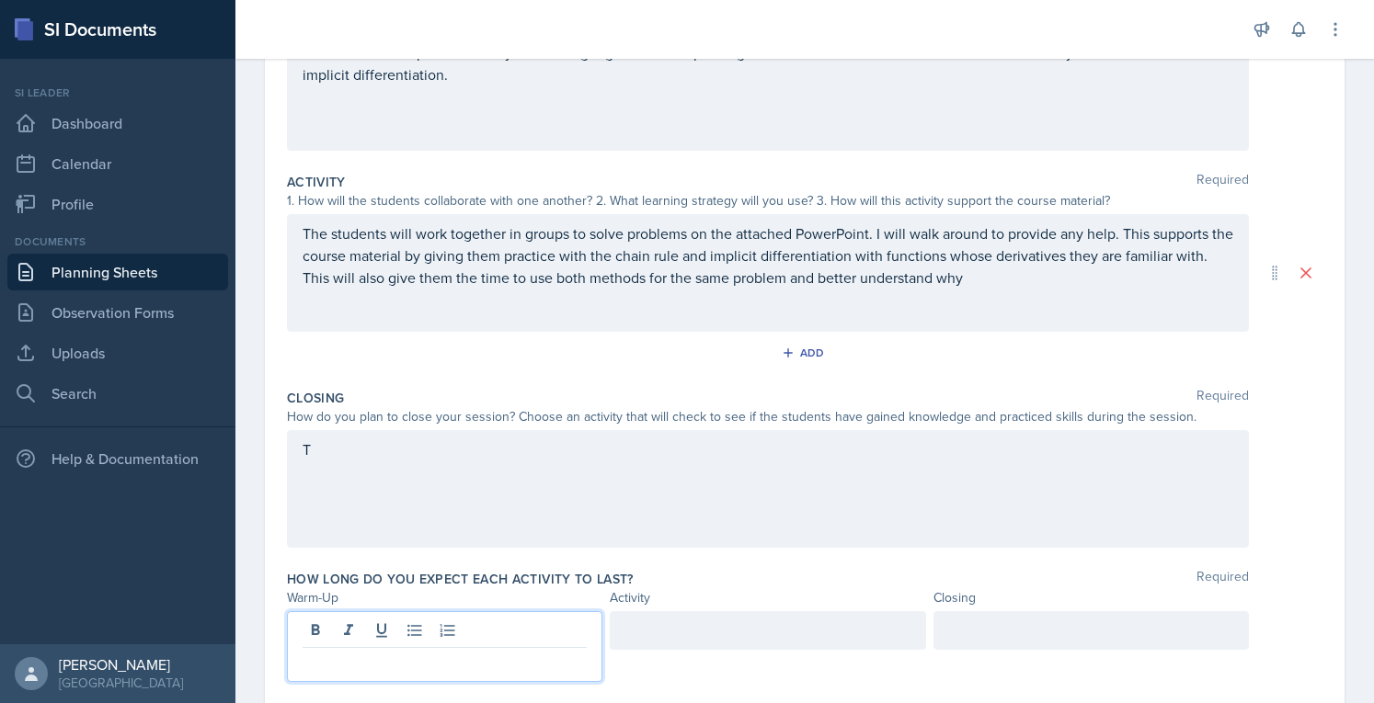
scroll to position [327, 0]
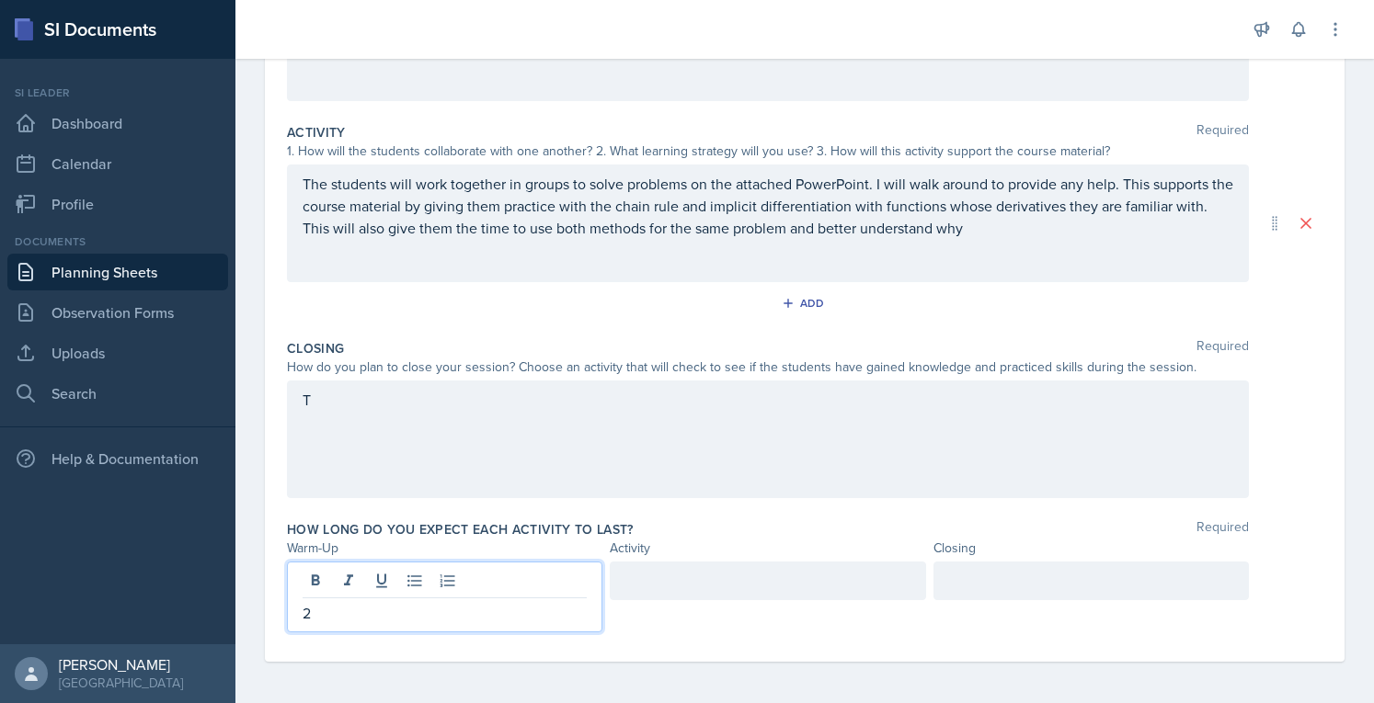
click at [807, 582] on div at bounding box center [767, 581] width 315 height 39
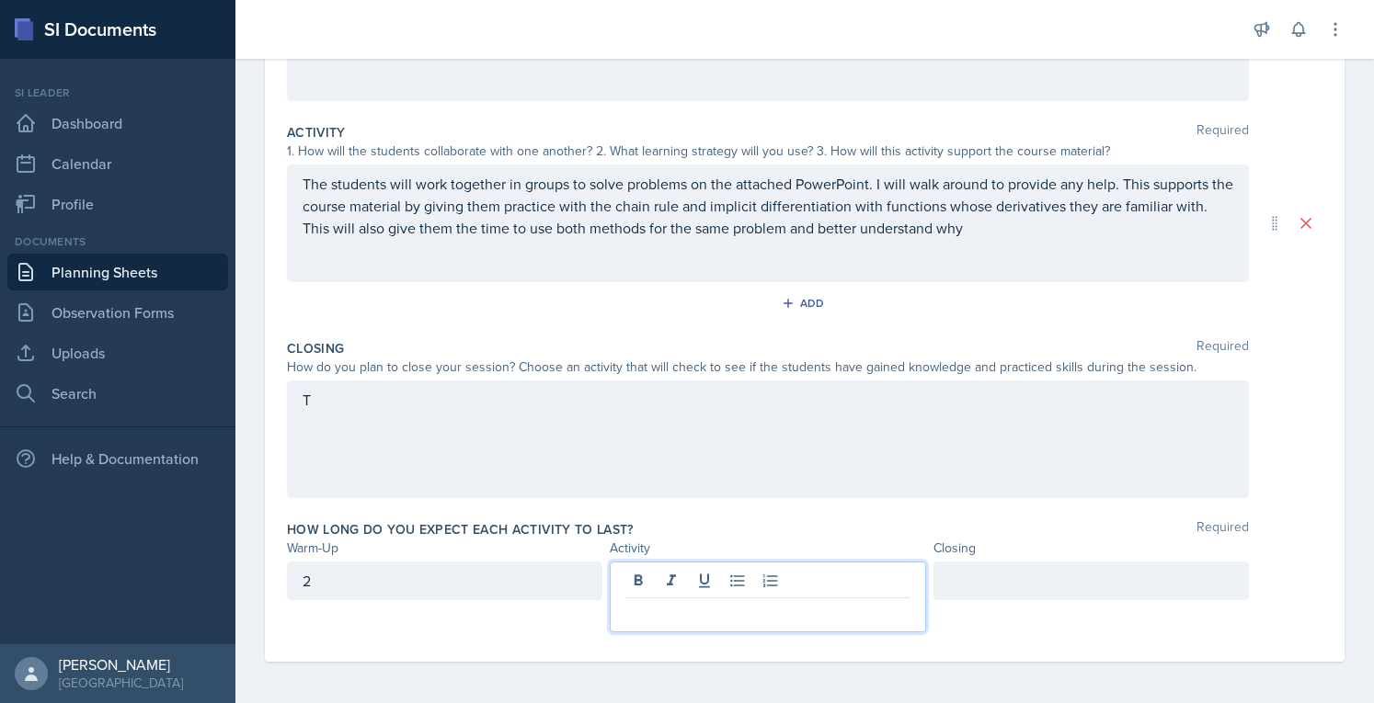
click at [1140, 578] on div at bounding box center [1090, 581] width 315 height 39
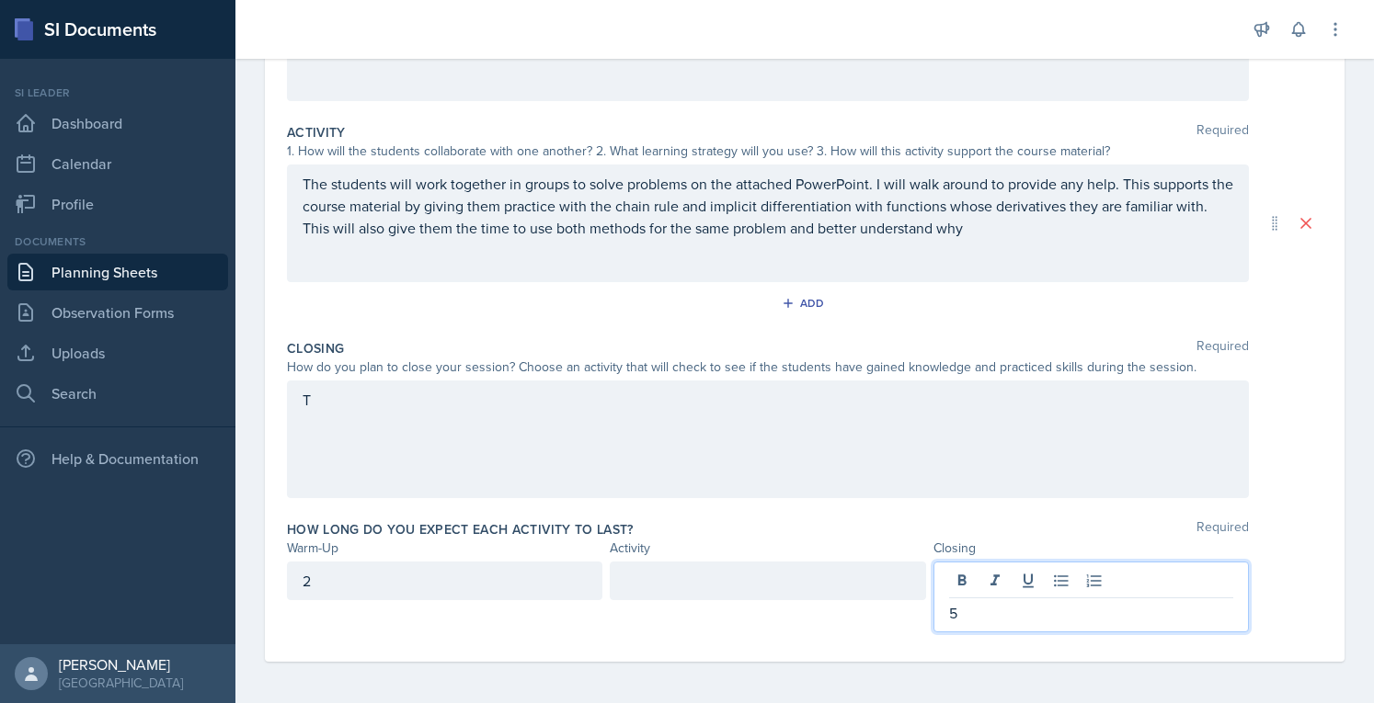
click at [796, 577] on div at bounding box center [767, 581] width 315 height 39
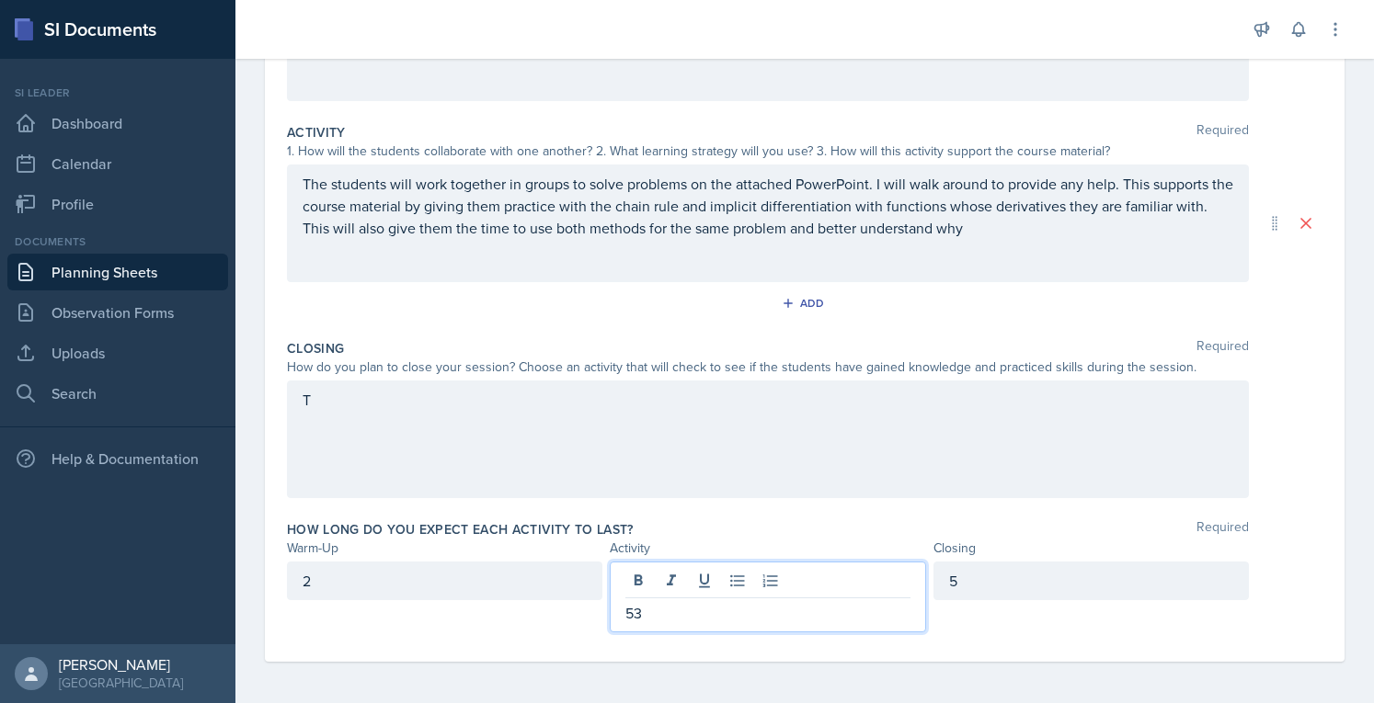
click at [809, 456] on div "T" at bounding box center [768, 440] width 962 height 118
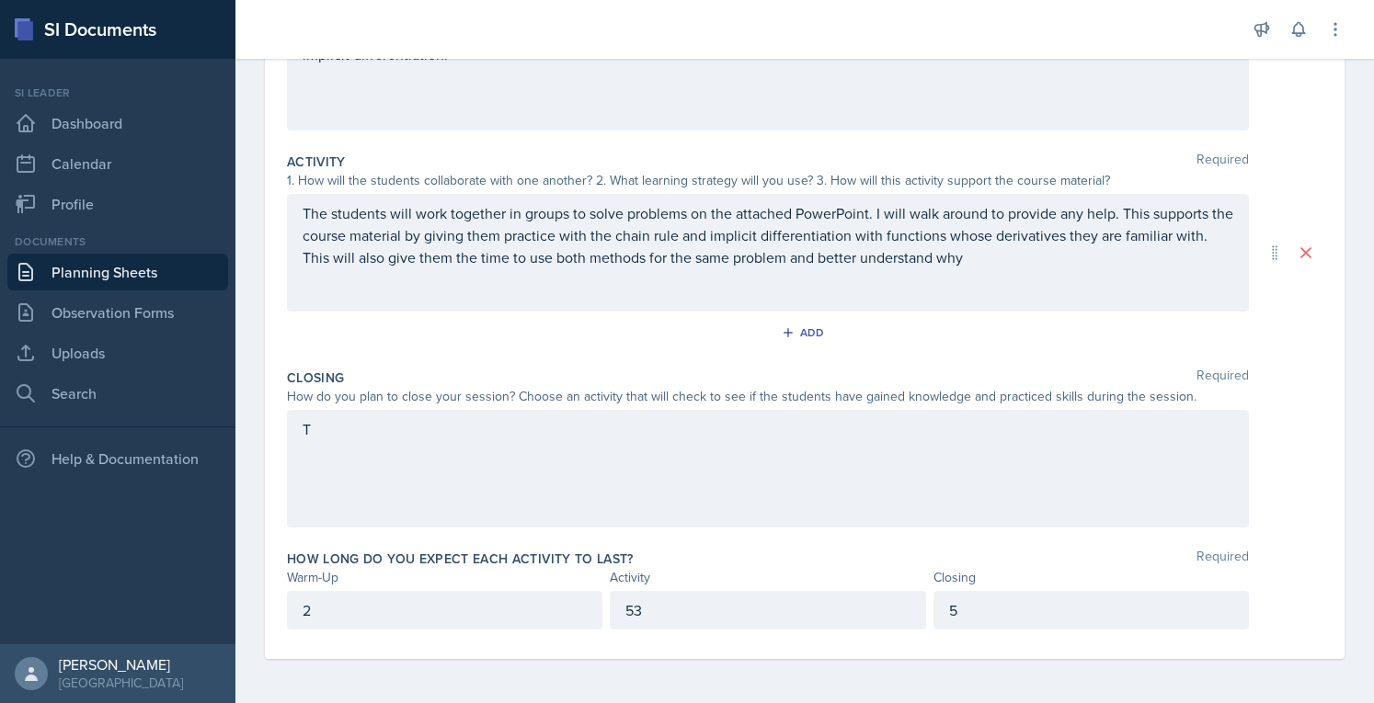
scroll to position [295, 0]
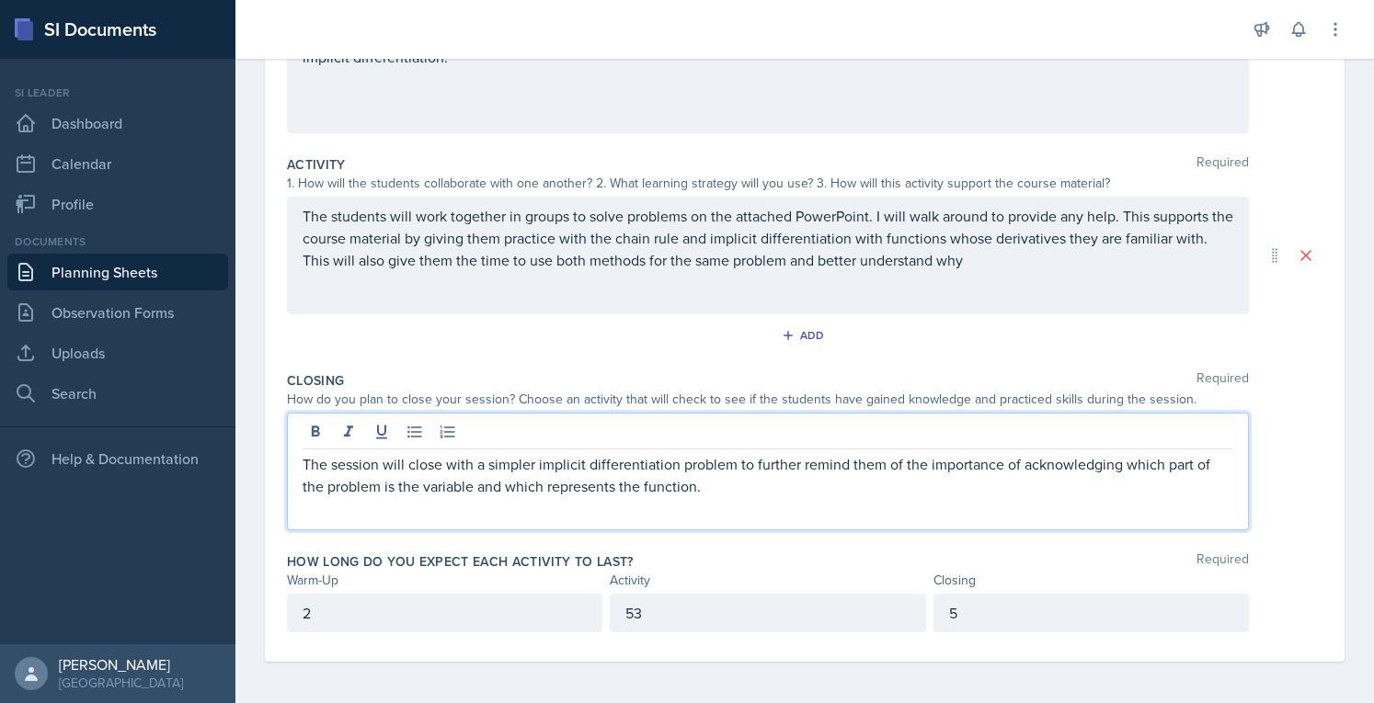
click at [653, 474] on p "The session will close with a simpler implicit differentiation problem to furth…" at bounding box center [768, 475] width 931 height 44
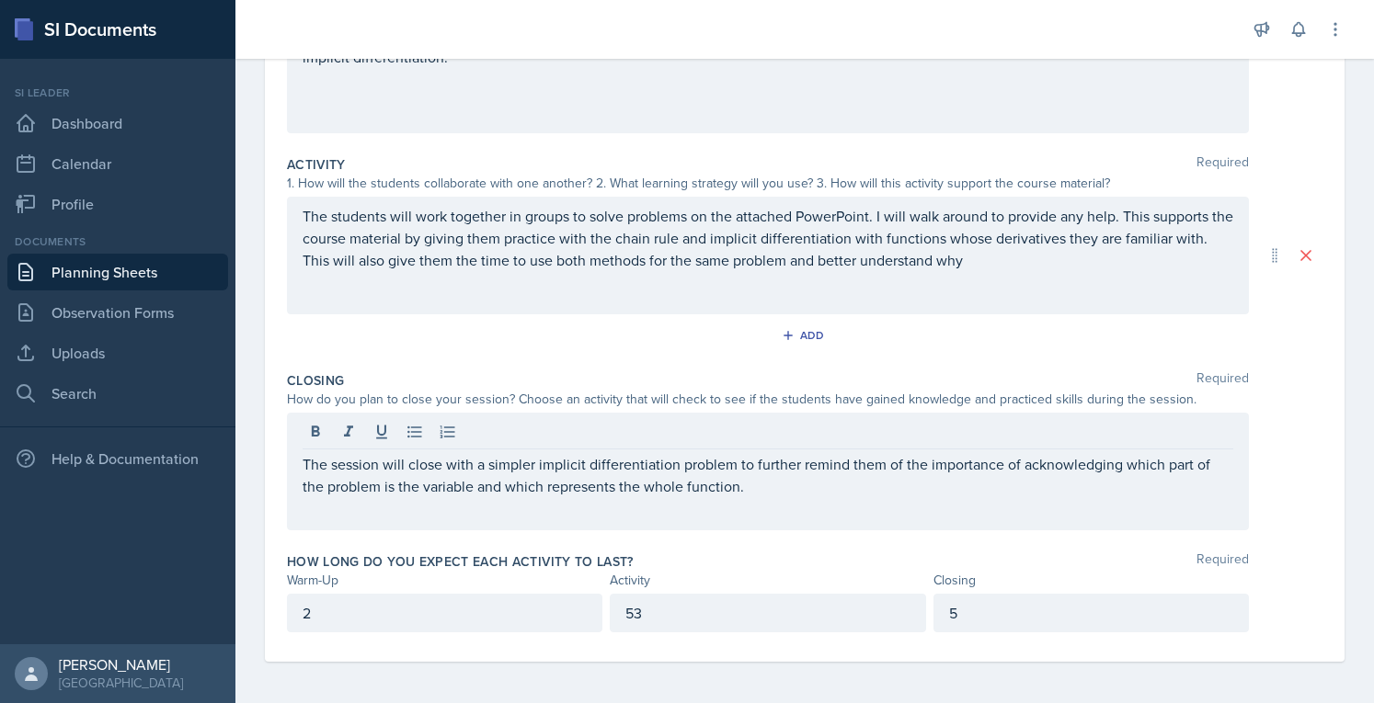
scroll to position [0, 0]
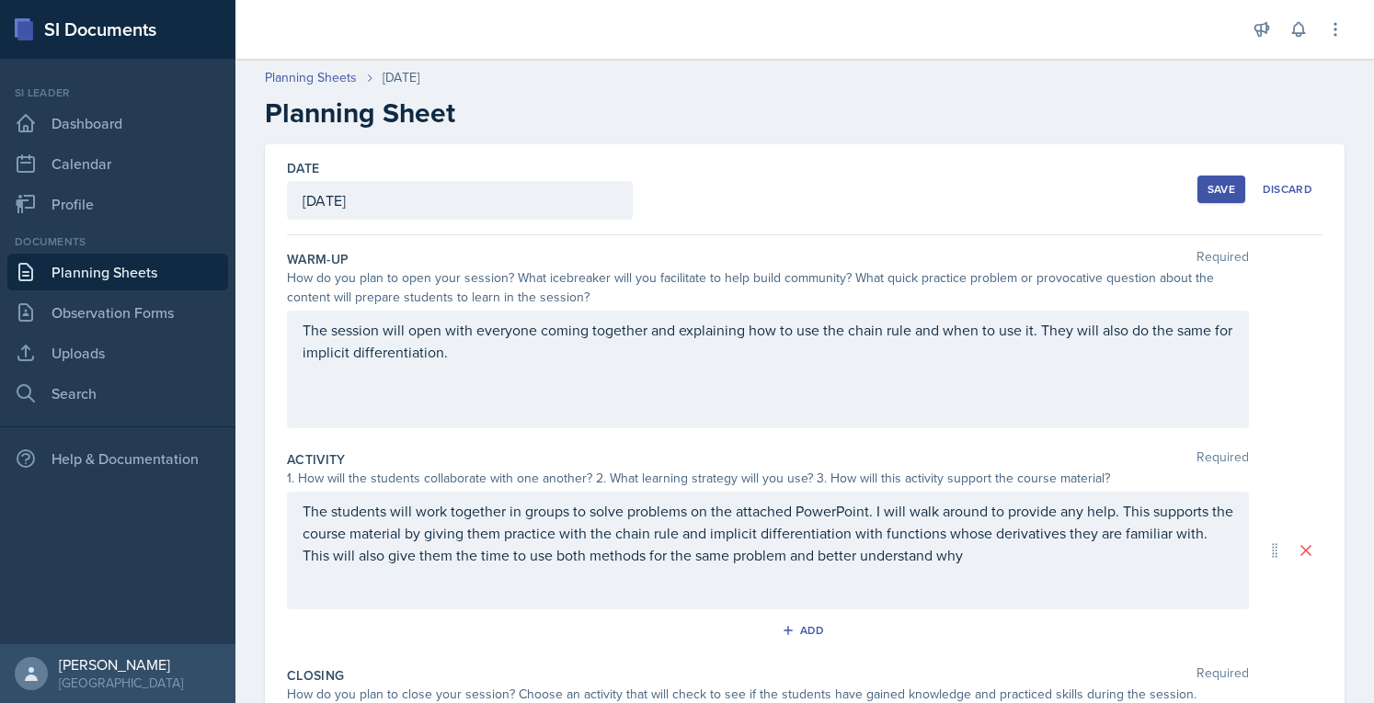
click at [1207, 187] on div "Save" at bounding box center [1221, 189] width 28 height 15
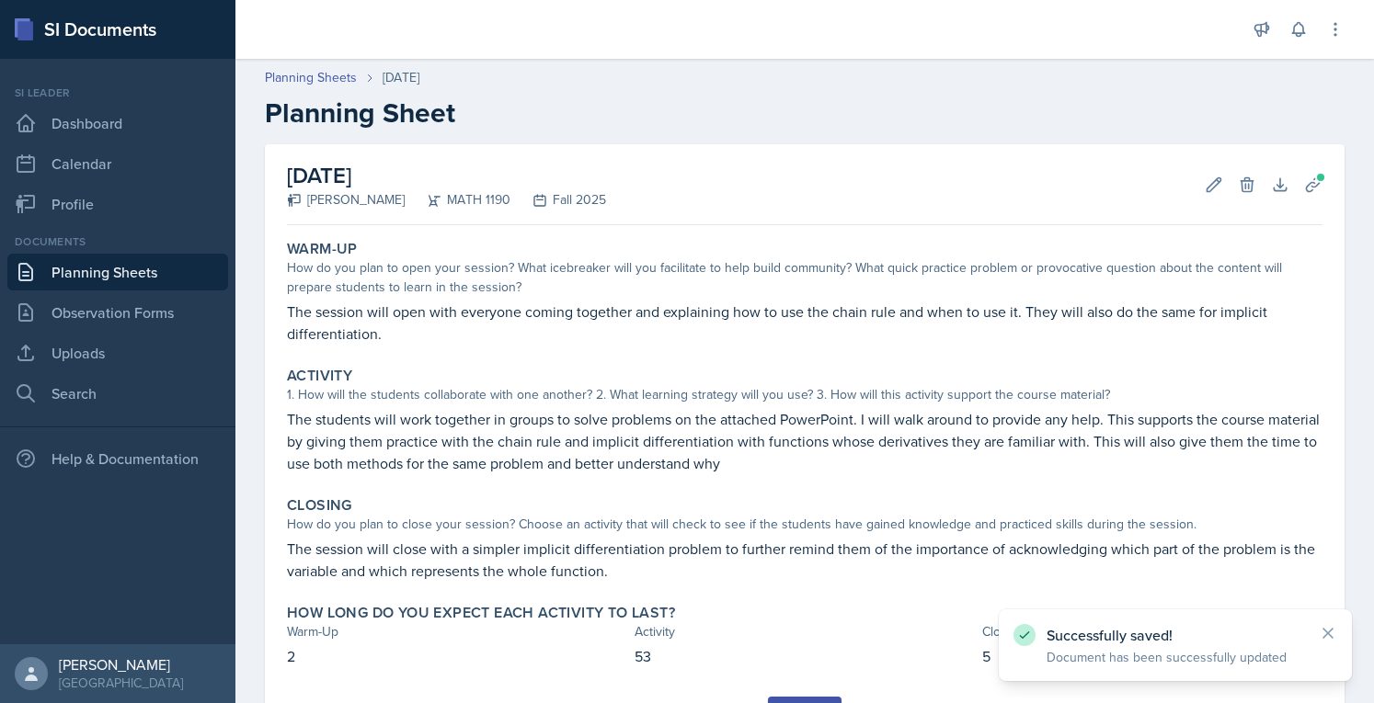
scroll to position [90, 0]
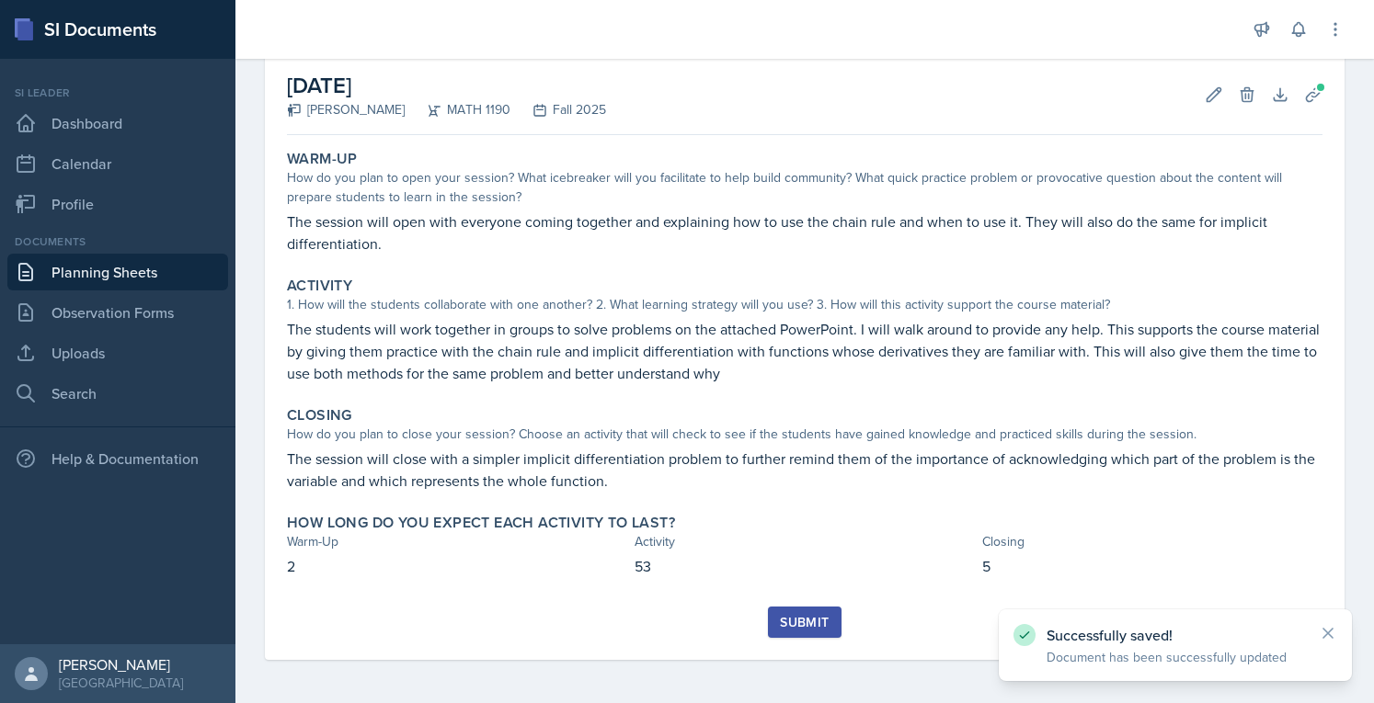
click at [806, 625] on div "Submit" at bounding box center [804, 622] width 49 height 15
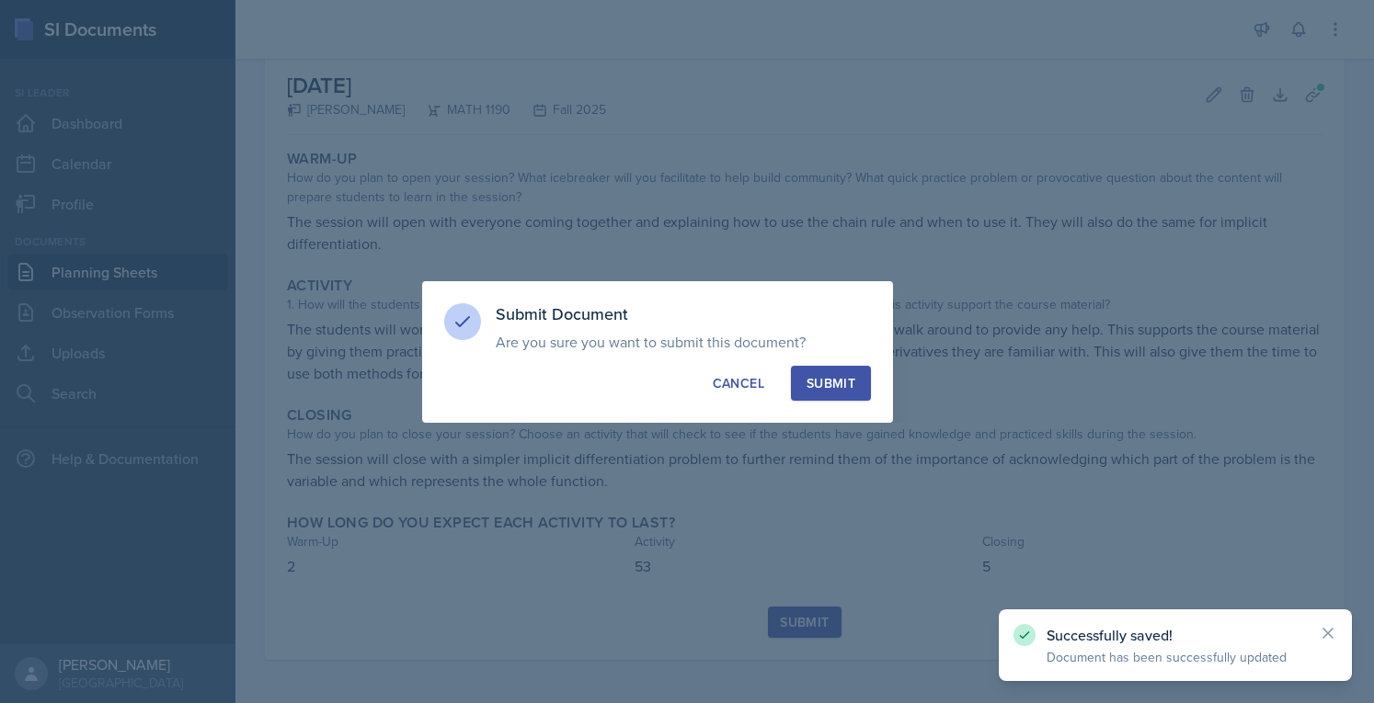
click at [837, 384] on div "Submit" at bounding box center [830, 383] width 49 height 18
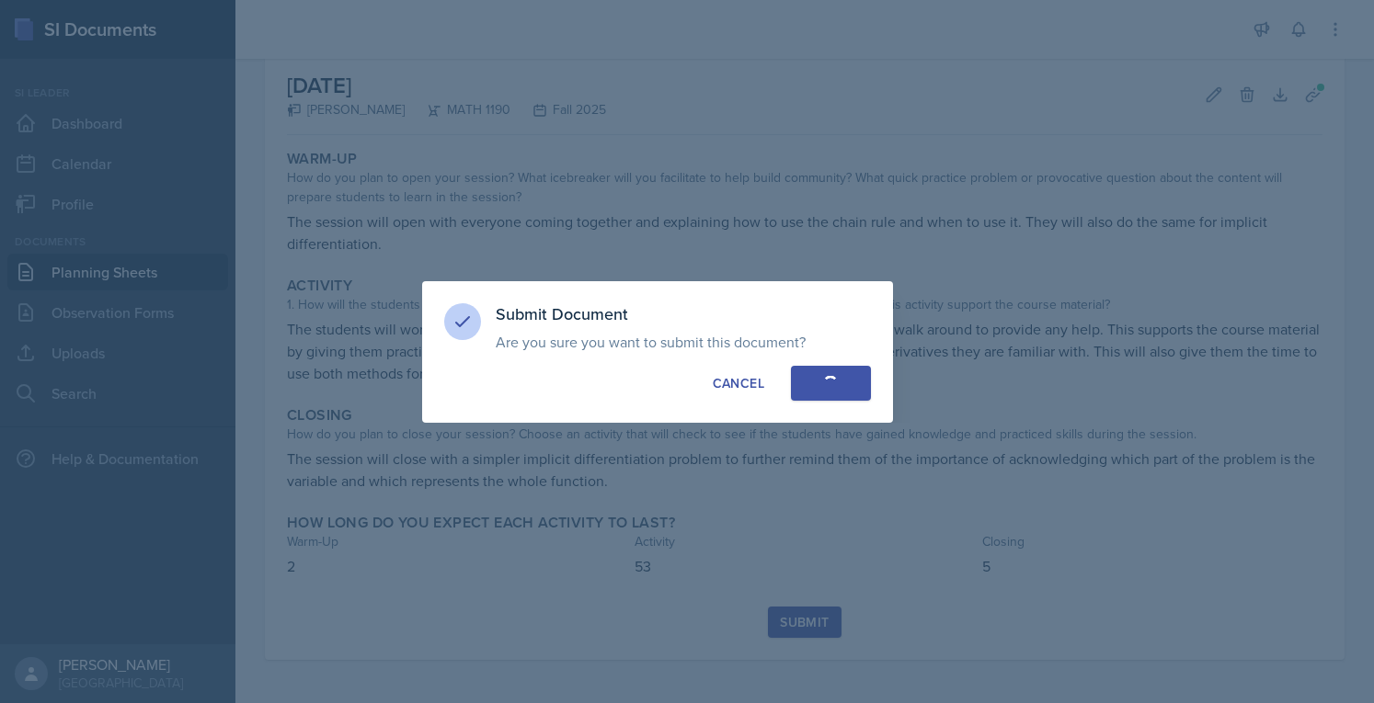
scroll to position [37, 0]
